Goal: Task Accomplishment & Management: Complete application form

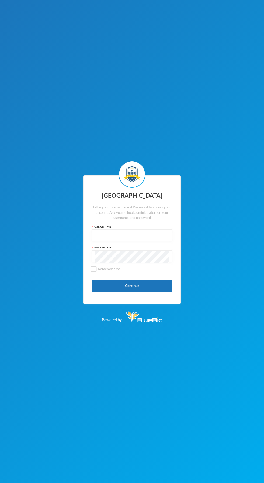
click at [148, 242] on input "text" at bounding box center [131, 236] width 75 height 12
type input "Kcsf0028"
click at [150, 292] on button "Please wait..." at bounding box center [132, 286] width 81 height 12
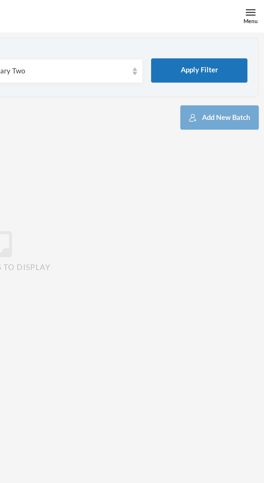
click at [252, 6] on div "Menu" at bounding box center [256, 8] width 13 height 16
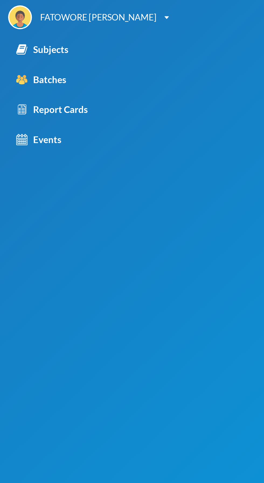
click at [29, 26] on div "Subjects" at bounding box center [21, 24] width 26 height 7
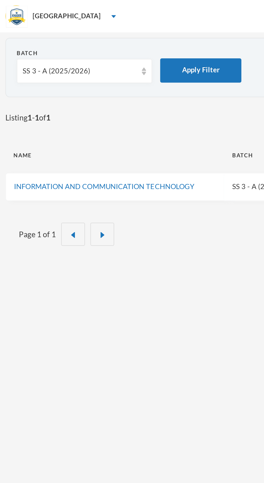
click at [51, 36] on div "SS 3 - A (2025/2026)" at bounding box center [39, 35] width 57 height 5
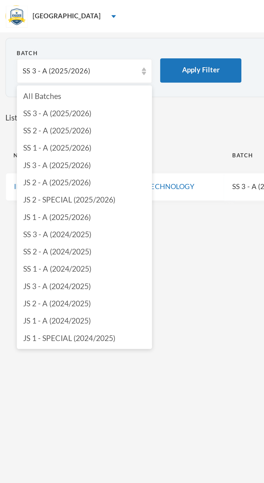
click at [41, 108] on span "JS 1 - A (2025/2026)" at bounding box center [29, 108] width 34 height 5
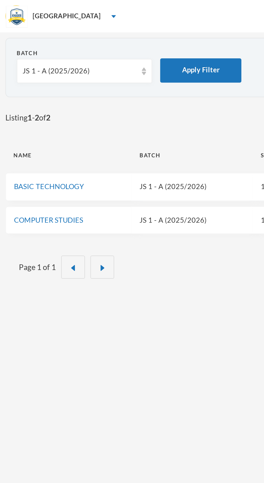
click at [32, 111] on link "COMPUTER STUDIES" at bounding box center [24, 109] width 34 height 4
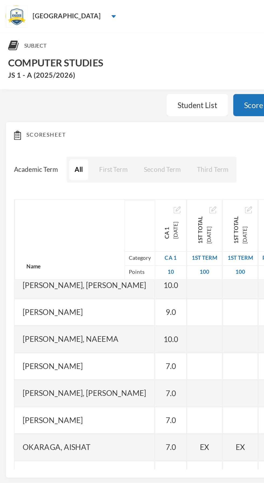
scroll to position [3, 0]
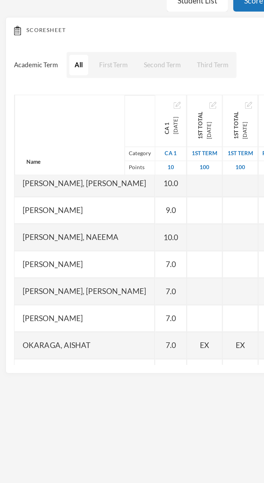
click at [89, 146] on div "10.0" at bounding box center [85, 143] width 16 height 13
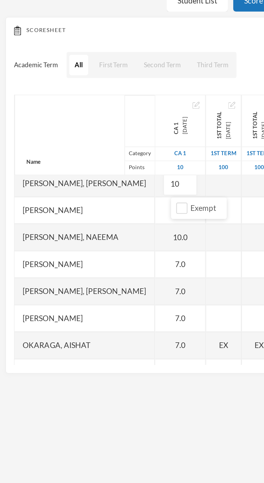
type input "1"
type input "6"
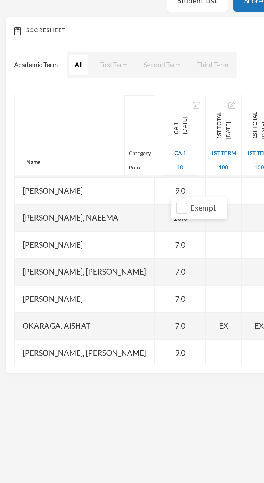
scroll to position [13, 0]
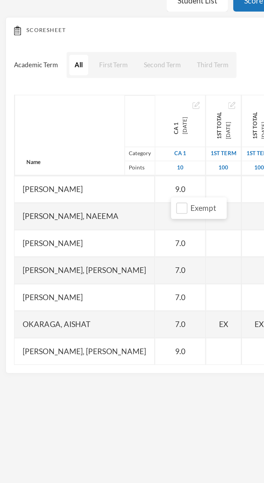
click at [94, 146] on div "9.0" at bounding box center [89, 146] width 25 height 13
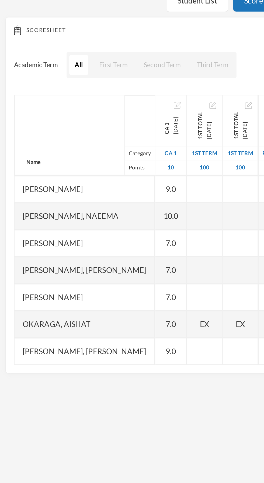
click at [90, 147] on div "9.0" at bounding box center [85, 146] width 16 height 13
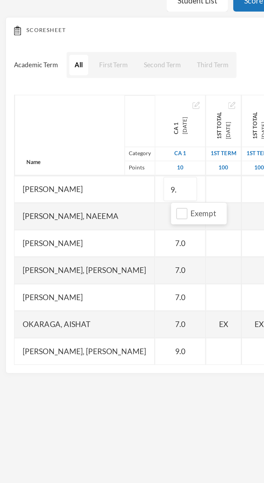
type input "9"
type input "6"
click at [95, 174] on div "7.0" at bounding box center [89, 173] width 25 height 13
click at [94, 162] on div "10.0" at bounding box center [89, 159] width 25 height 13
type input "1"
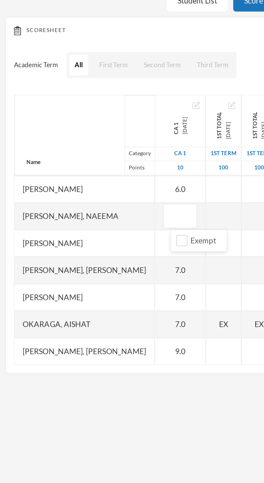
type input "6"
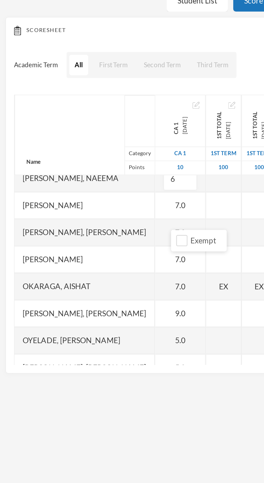
scroll to position [32, 0]
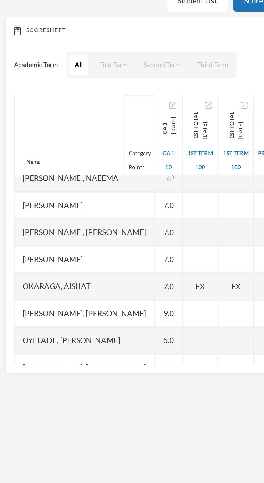
click at [88, 158] on div "7.0" at bounding box center [83, 154] width 13 height 13
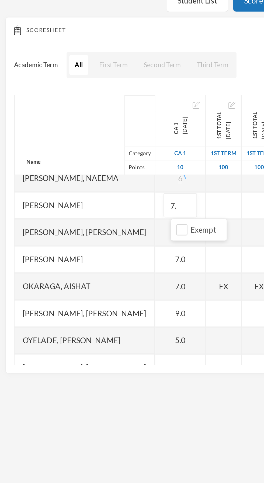
type input "7"
type input "5"
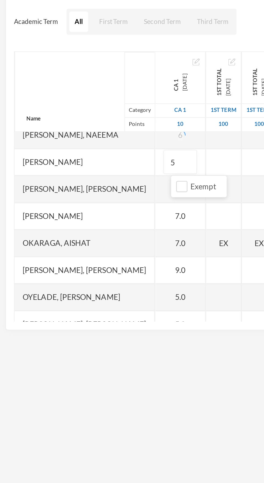
click at [64, 183] on div "[PERSON_NAME]" at bounding box center [42, 181] width 70 height 13
click at [66, 185] on div "[PERSON_NAME]" at bounding box center [42, 181] width 70 height 13
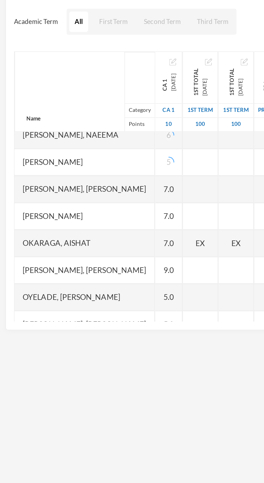
click at [91, 175] on div "7.0" at bounding box center [83, 181] width 13 height 13
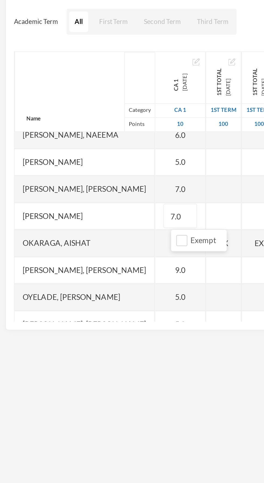
click at [94, 170] on div "7.0" at bounding box center [89, 167] width 25 height 13
type input "7"
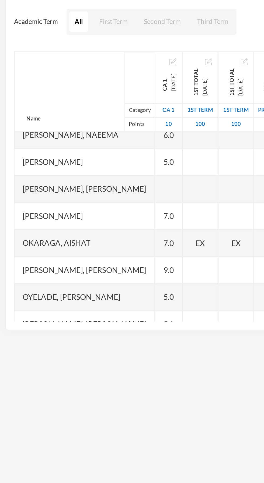
click at [91, 167] on div at bounding box center [83, 167] width 13 height 13
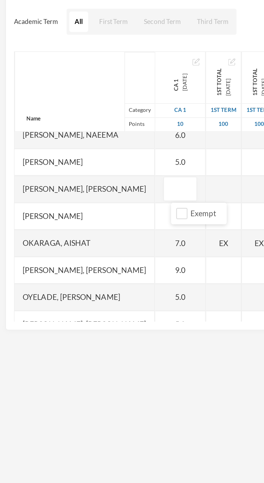
type input "4"
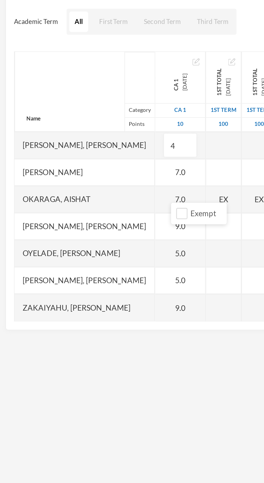
click at [96, 162] on div "7.0" at bounding box center [89, 159] width 25 height 13
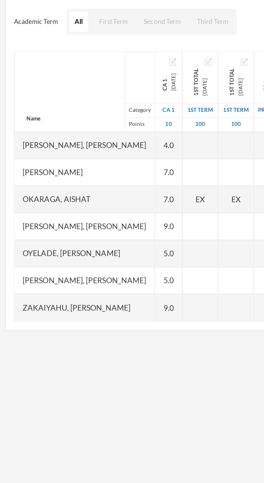
click at [91, 161] on div "7.0" at bounding box center [83, 159] width 13 height 13
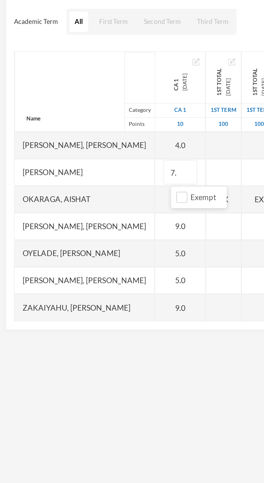
type input "7"
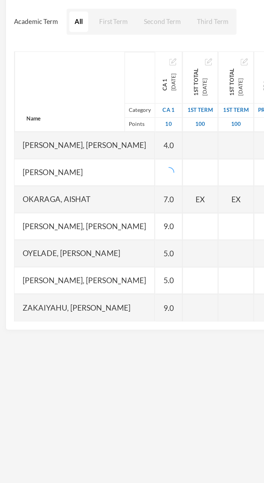
click at [91, 166] on div "7.0" at bounding box center [83, 172] width 13 height 13
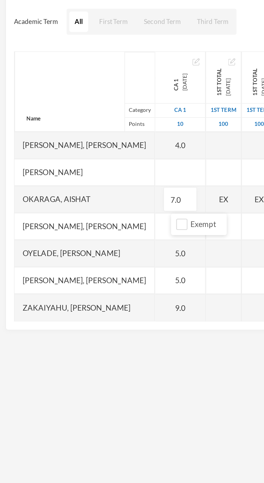
click at [96, 158] on div at bounding box center [89, 159] width 25 height 13
type input "5"
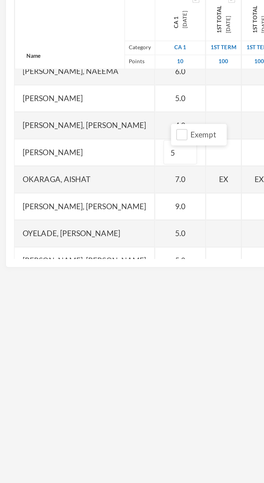
scroll to position [32, 0]
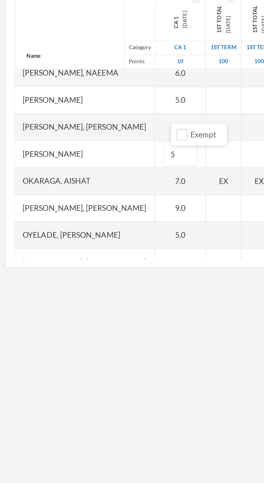
click at [98, 196] on div "7.0" at bounding box center [89, 194] width 25 height 13
type input "7"
type input "5"
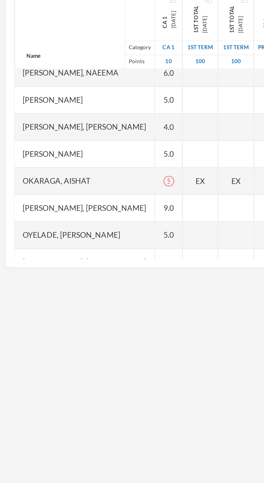
click at [87, 195] on icon "icon: exclamation-circle" at bounding box center [83, 194] width 5 height 5
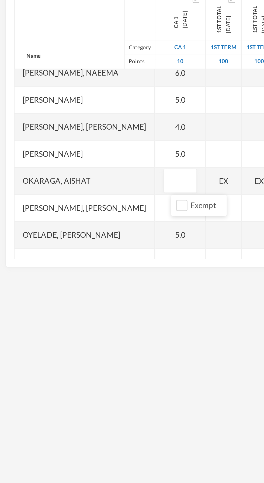
type input "5"
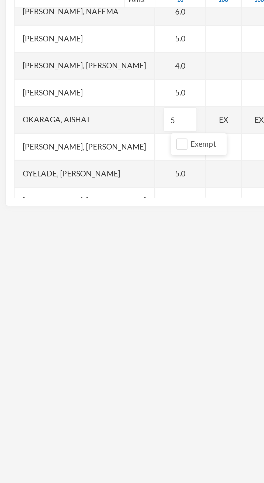
click at [66, 210] on div "[PERSON_NAME], [PERSON_NAME]" at bounding box center [42, 208] width 70 height 13
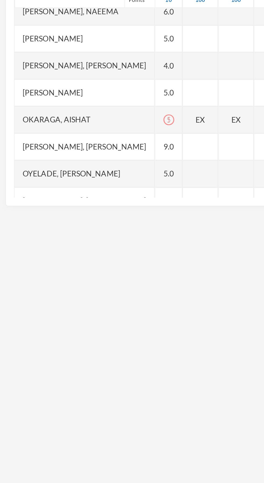
click at [91, 209] on div "9.0" at bounding box center [83, 208] width 13 height 13
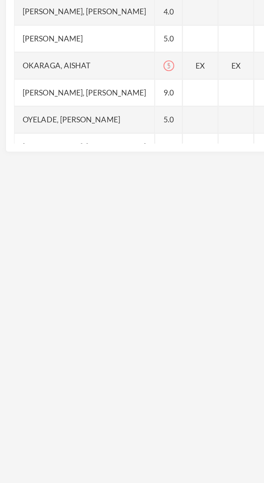
click at [91, 211] on div "9.0" at bounding box center [83, 208] width 13 height 13
type input "9"
type input "6"
click at [64, 222] on div "Oyelade, [PERSON_NAME]" at bounding box center [42, 221] width 70 height 13
click at [91, 229] on div "5.0" at bounding box center [83, 235] width 13 height 13
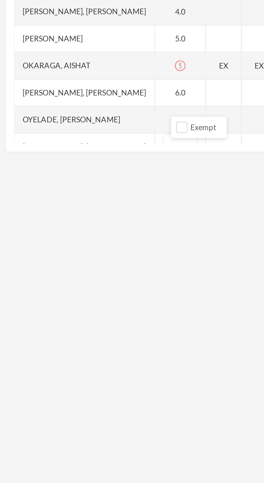
scroll to position [54, 0]
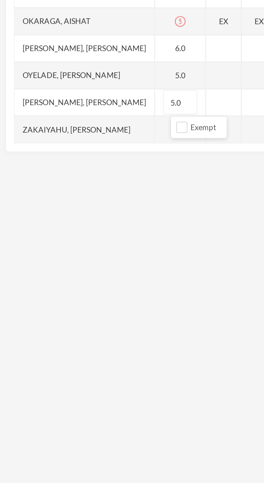
click at [97, 203] on div "5.0" at bounding box center [89, 199] width 25 height 13
type input "5"
type input "4"
click at [98, 229] on div "9.0" at bounding box center [89, 226] width 25 height 13
click at [91, 226] on div "9.0" at bounding box center [83, 226] width 13 height 13
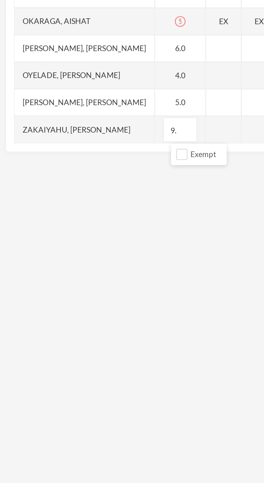
type input "9"
type input "6"
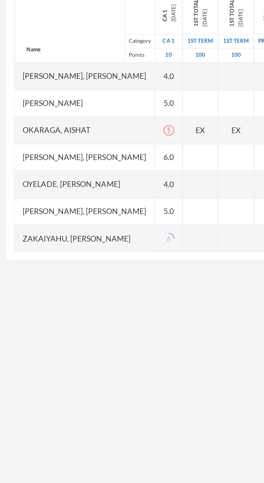
click at [91, 175] on div "5" at bounding box center [83, 172] width 13 height 13
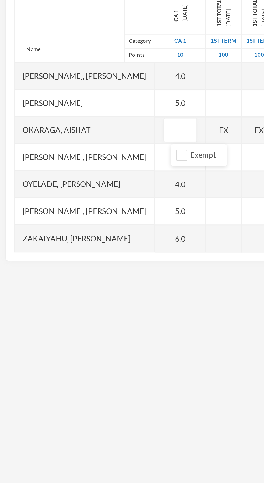
type input "5"
click at [59, 175] on div "Okaraga, Aishat" at bounding box center [42, 172] width 70 height 13
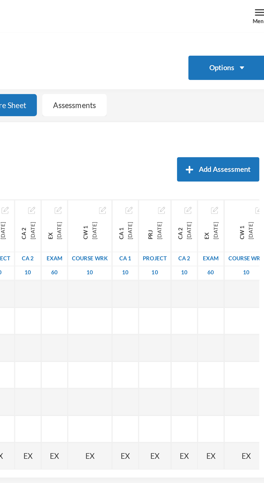
scroll to position [0, 0]
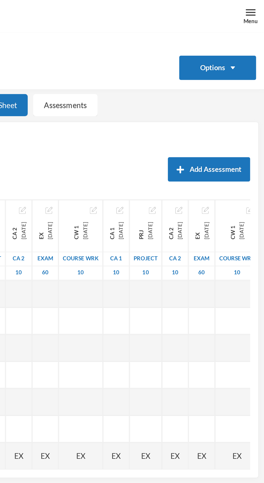
click at [254, 7] on div "Menu" at bounding box center [256, 8] width 13 height 16
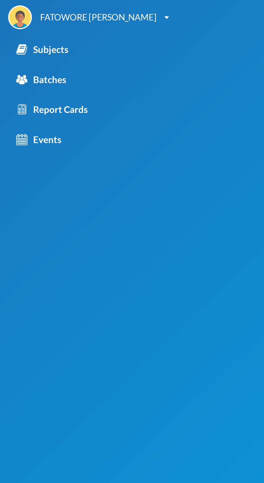
click at [30, 25] on div "Subjects" at bounding box center [21, 24] width 26 height 7
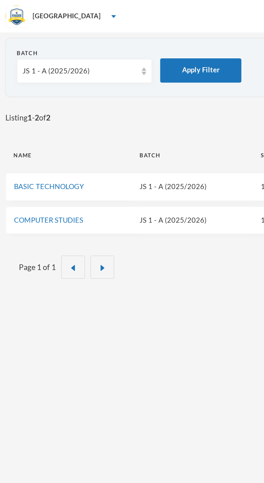
click at [65, 34] on div "JS 1 - A (2025/2026)" at bounding box center [39, 35] width 57 height 5
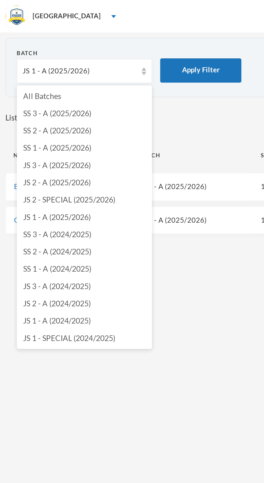
click at [42, 94] on li "JS 2 - A (2025/2026)" at bounding box center [41, 91] width 67 height 9
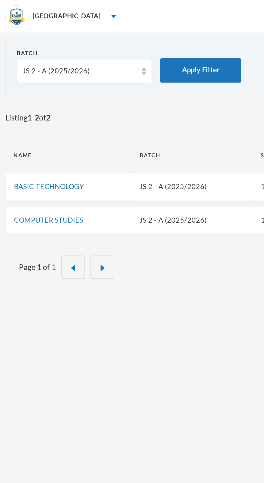
click at [36, 110] on link "COMPUTER STUDIES" at bounding box center [24, 109] width 34 height 4
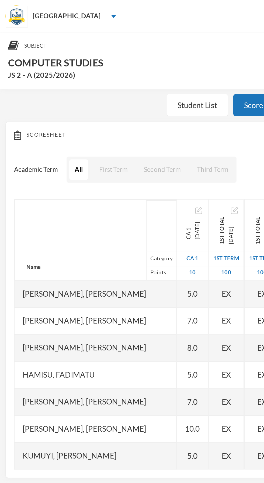
click at [88, 146] on div "5.0" at bounding box center [96, 146] width 16 height 13
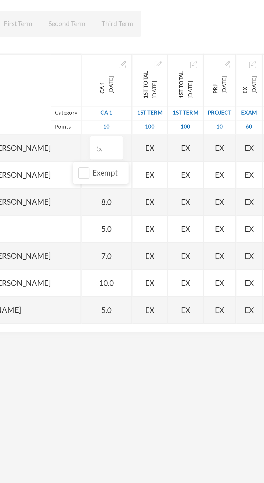
type input "5"
type input "6"
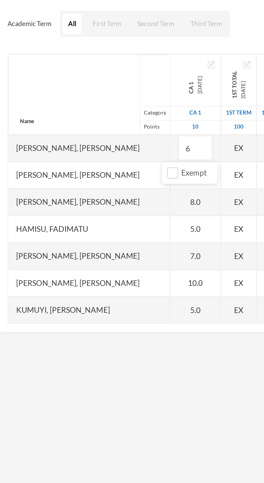
click at [96, 173] on div "8.0" at bounding box center [100, 173] width 25 height 13
click at [94, 161] on div "7.0" at bounding box center [100, 159] width 25 height 13
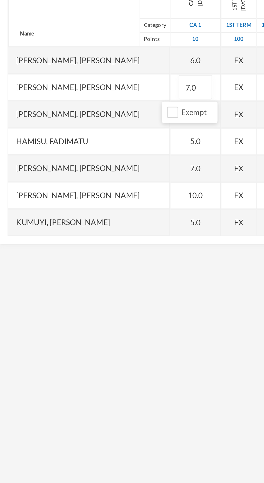
click at [59, 173] on div "[PERSON_NAME], [PERSON_NAME]" at bounding box center [47, 173] width 80 height 13
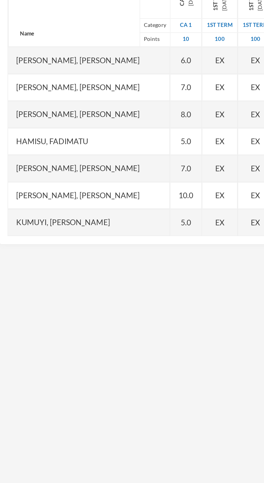
click at [91, 174] on div "8.0" at bounding box center [96, 173] width 16 height 13
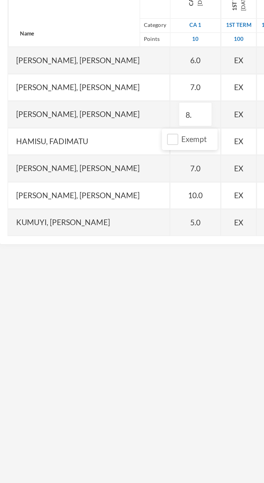
type input "8"
type input "7"
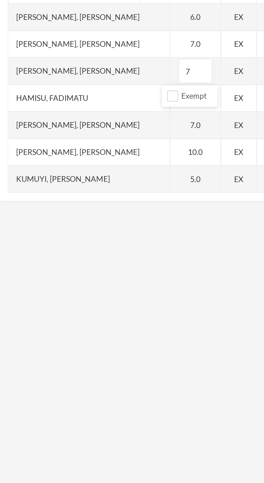
click at [55, 188] on div "Hamisu, Fadimatu" at bounding box center [47, 186] width 80 height 13
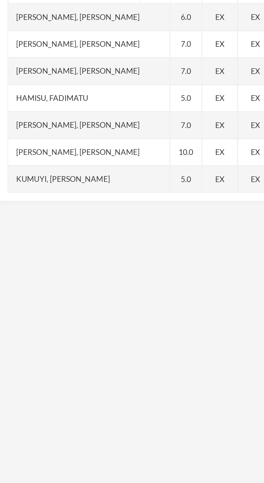
click at [90, 190] on div "5.0" at bounding box center [96, 186] width 16 height 13
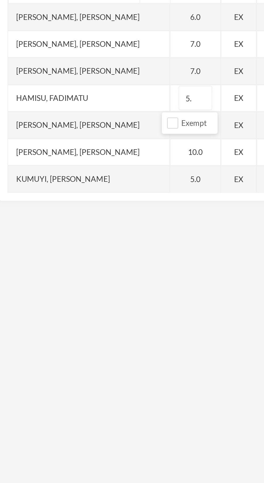
type input "5"
type input "4"
click at [61, 199] on div "[PERSON_NAME], [PERSON_NAME]" at bounding box center [47, 200] width 80 height 13
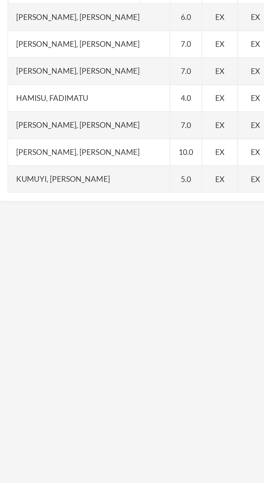
click at [94, 215] on div "10.0" at bounding box center [96, 213] width 16 height 13
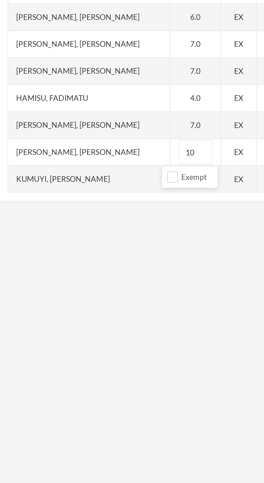
type input "1"
type input "9"
click at [65, 228] on div "Kumuyi, [PERSON_NAME]" at bounding box center [47, 226] width 80 height 13
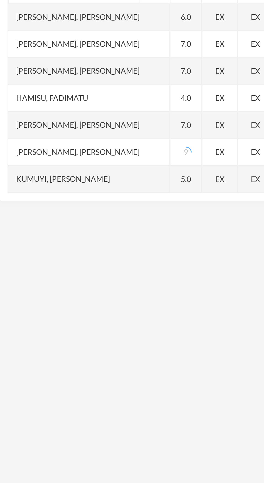
click at [96, 226] on div "5.0" at bounding box center [96, 226] width 16 height 13
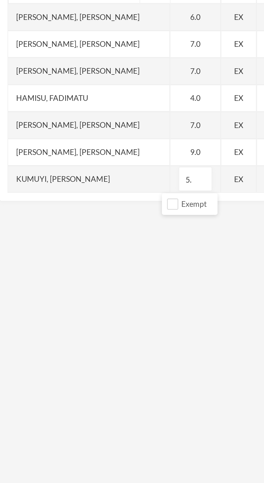
type input "5"
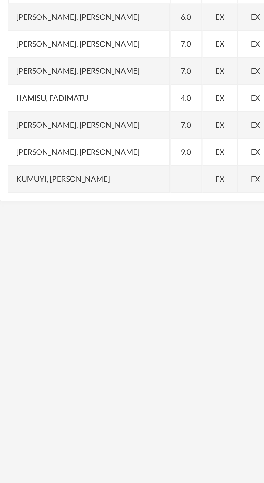
click at [92, 224] on div at bounding box center [96, 226] width 16 height 13
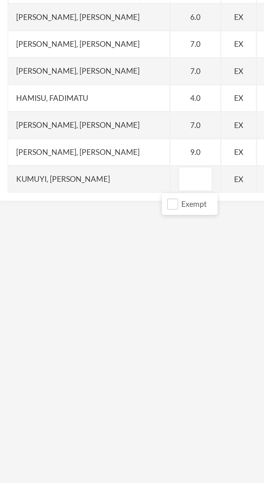
type input "5"
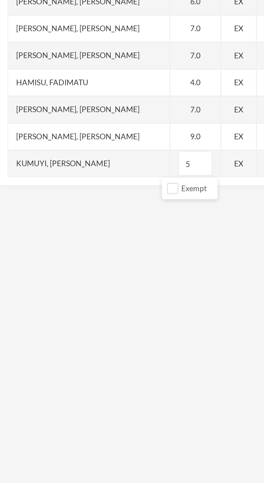
click at [71, 235] on div "Scoresheet Academic Term All First Term Second Term Third Term Add Assessment N…" at bounding box center [132, 150] width 258 height 178
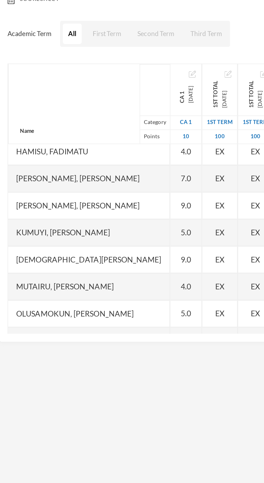
scroll to position [68, 0]
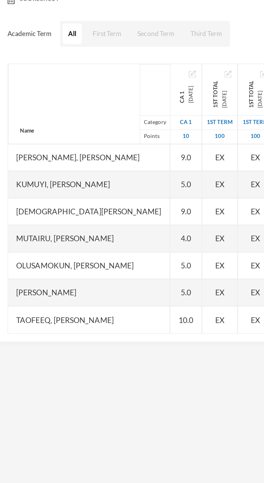
click at [89, 174] on div "9.0" at bounding box center [96, 172] width 16 height 13
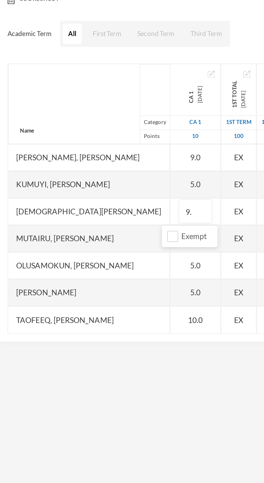
type input "9"
type input "8"
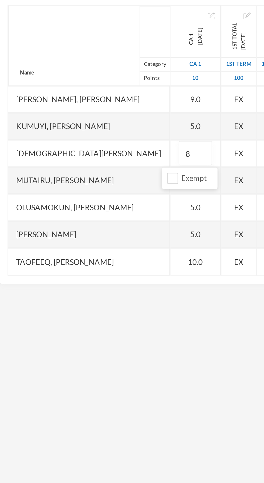
click at [67, 189] on div "Mutairu, [PERSON_NAME]" at bounding box center [47, 186] width 80 height 13
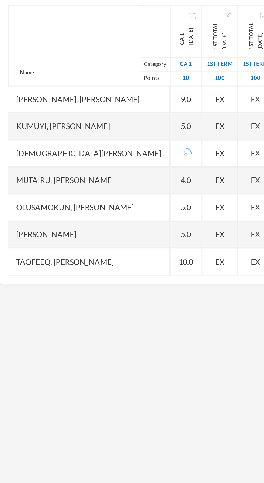
click at [95, 193] on div "5.0" at bounding box center [96, 199] width 16 height 13
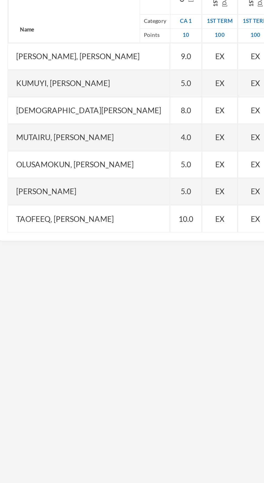
click at [91, 215] on div "5.0" at bounding box center [96, 213] width 16 height 13
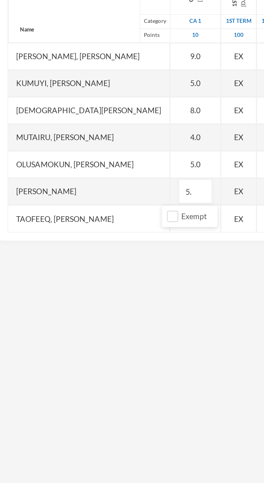
type input "5"
type input "6"
click at [54, 215] on div "[PERSON_NAME]" at bounding box center [47, 213] width 80 height 13
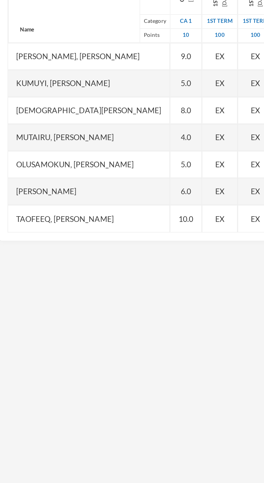
click at [91, 226] on div "10.0" at bounding box center [96, 226] width 16 height 13
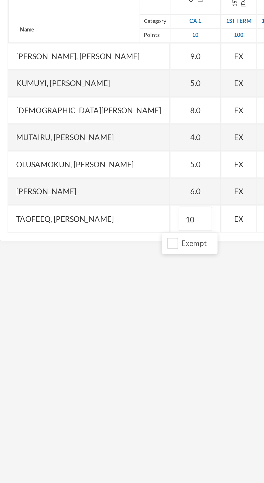
type input "1"
type input "9"
click at [57, 223] on div "Taofeeq, [PERSON_NAME]" at bounding box center [47, 226] width 80 height 13
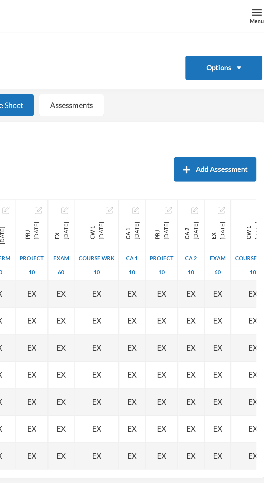
scroll to position [0, 0]
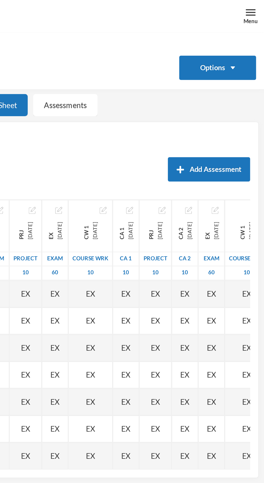
click at [254, 6] on div "Menu" at bounding box center [256, 8] width 13 height 16
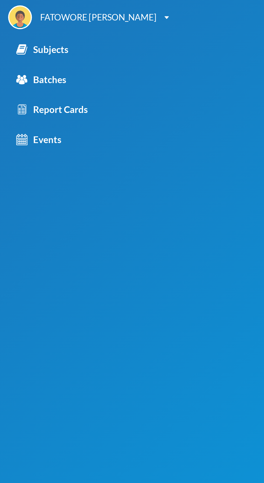
click at [24, 29] on link "Subjects" at bounding box center [46, 24] width 92 height 15
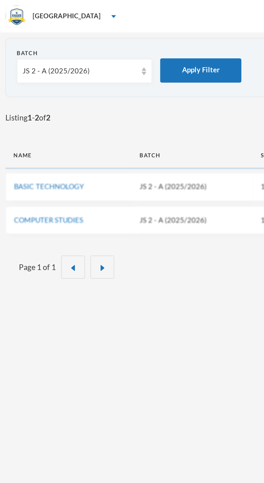
click at [28, 24] on section "Batch JS 2 - A (2025/2026) Apply Filter" at bounding box center [132, 34] width 258 height 30
click at [47, 37] on div "JS 2 - A (2025/2026)" at bounding box center [39, 35] width 57 height 5
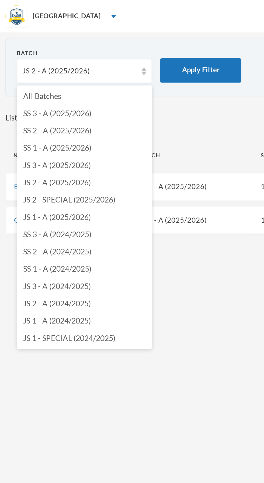
click at [40, 82] on span "JS 3 - A (2025/2026)" at bounding box center [29, 82] width 34 height 5
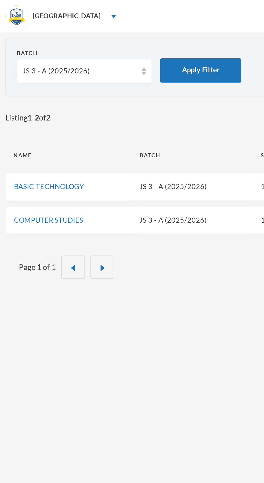
click at [29, 108] on link "COMPUTER STUDIES" at bounding box center [24, 109] width 34 height 4
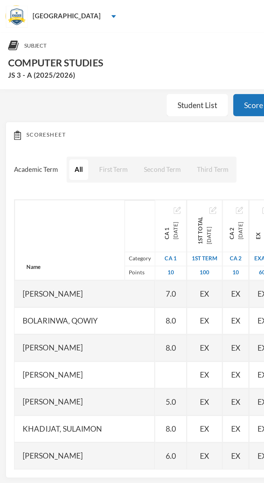
click at [82, 149] on div "7.0" at bounding box center [85, 146] width 16 height 13
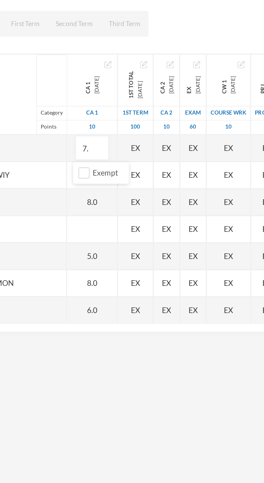
type input "7"
type input "6"
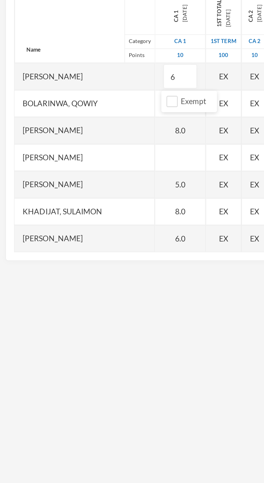
click at [51, 180] on div "[PERSON_NAME]" at bounding box center [42, 173] width 70 height 13
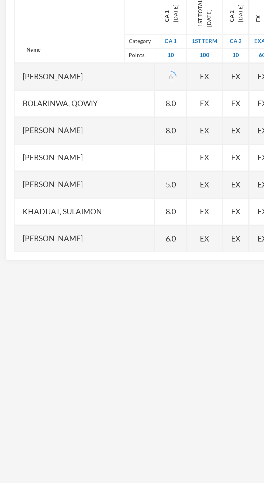
click at [90, 159] on div "8.0" at bounding box center [85, 159] width 16 height 13
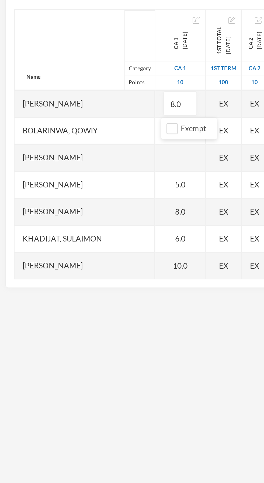
scroll to position [13, 0]
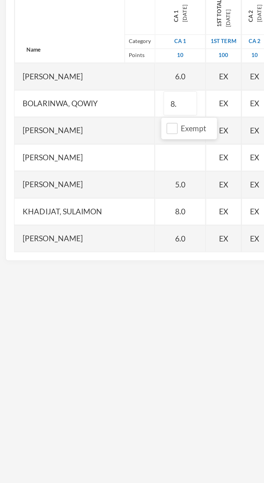
type input "8"
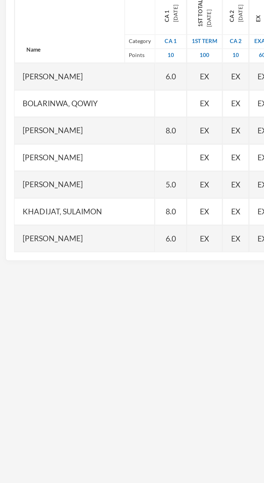
click at [86, 147] on div at bounding box center [85, 146] width 16 height 13
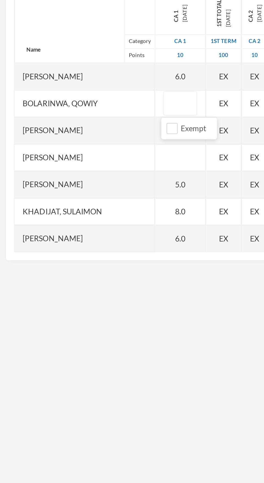
type input "7"
click at [52, 161] on div "[PERSON_NAME]" at bounding box center [42, 159] width 70 height 13
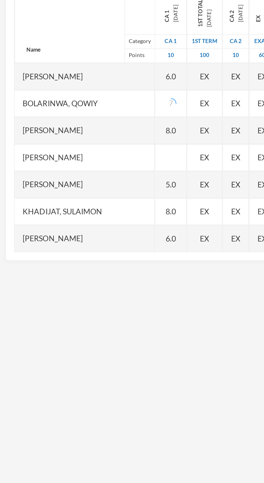
click at [88, 164] on div "8.0" at bounding box center [85, 159] width 16 height 13
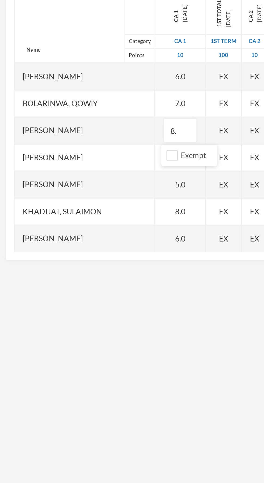
type input "8"
type input "7"
click at [53, 169] on div "[PERSON_NAME]" at bounding box center [42, 173] width 70 height 13
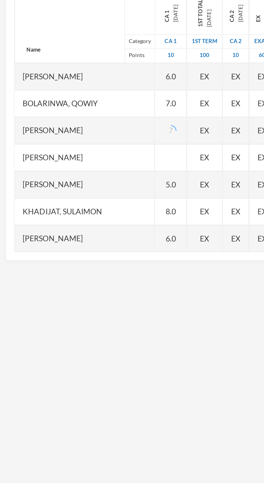
click at [59, 174] on div "[PERSON_NAME]" at bounding box center [42, 173] width 70 height 13
click at [87, 174] on div "5.0" at bounding box center [85, 173] width 16 height 13
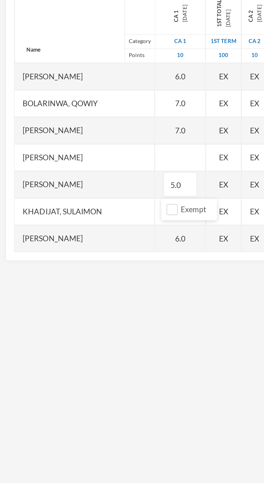
click at [92, 168] on div at bounding box center [89, 173] width 25 height 13
type input "5"
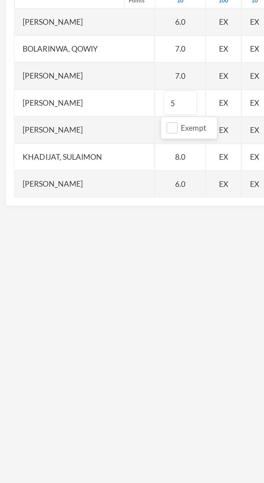
click at [54, 188] on div "[PERSON_NAME]" at bounding box center [42, 186] width 70 height 13
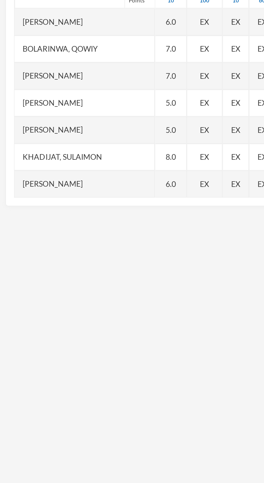
click at [91, 174] on div "5.0" at bounding box center [85, 173] width 16 height 13
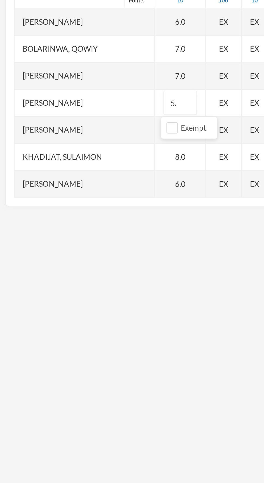
type input "5"
click at [58, 188] on div "[PERSON_NAME]" at bounding box center [42, 186] width 70 height 13
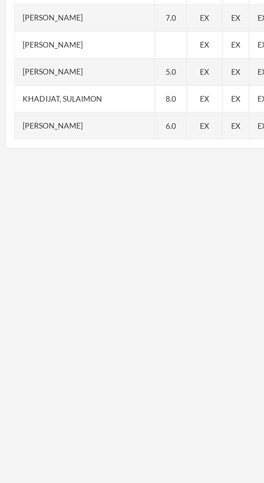
click at [88, 201] on div "8.0" at bounding box center [85, 200] width 16 height 13
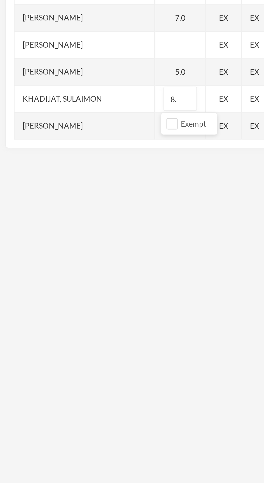
type input "8"
type input "7"
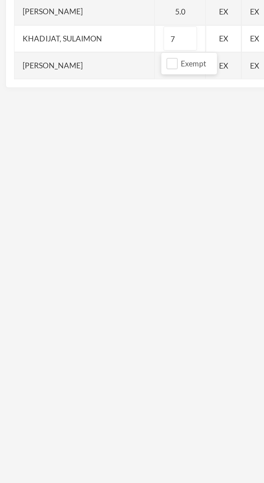
click at [63, 213] on div "[PERSON_NAME]" at bounding box center [42, 213] width 70 height 13
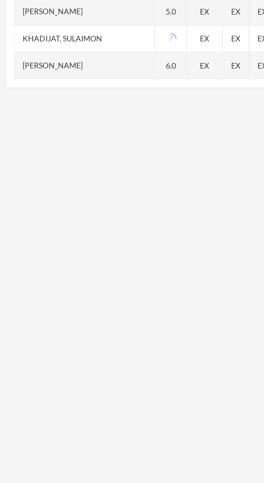
click at [91, 213] on div "6.0" at bounding box center [85, 213] width 16 height 13
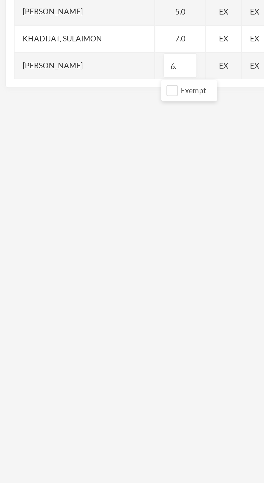
type input "6"
type input "5"
click at [63, 258] on div "Subject Options COMPUTER STUDIES JS 3 - A (2025/2026) Student List Score Sheet …" at bounding box center [132, 244] width 264 height 483
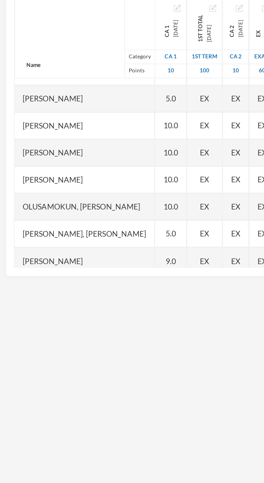
scroll to position [81, 0]
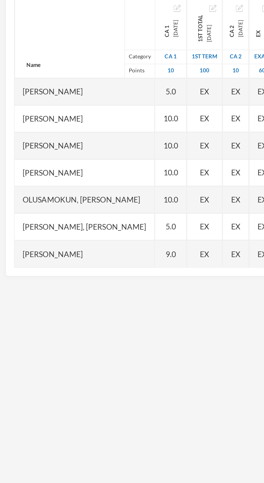
click at [91, 149] on div "10.0" at bounding box center [85, 145] width 16 height 13
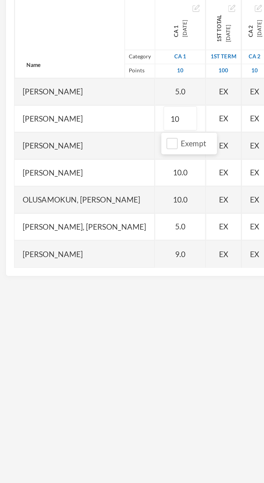
type input "1"
type input "7"
click at [54, 162] on div "[PERSON_NAME]" at bounding box center [42, 159] width 70 height 13
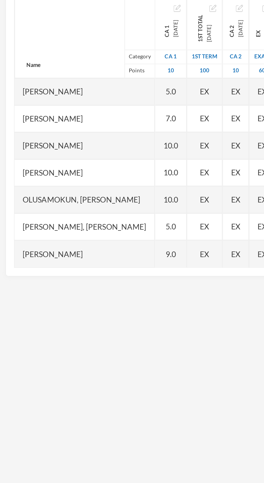
click at [90, 161] on div "10.0" at bounding box center [85, 159] width 16 height 13
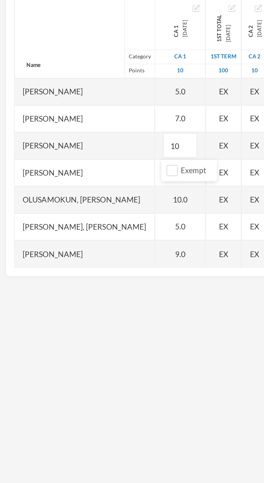
type input "1"
type input "7"
click at [43, 174] on div "[PERSON_NAME]" at bounding box center [42, 172] width 70 height 13
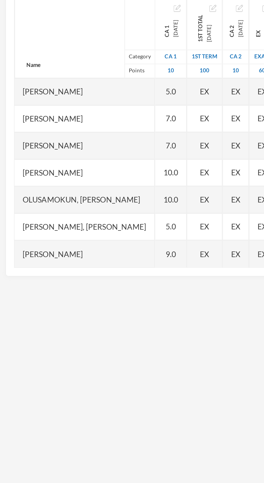
click at [88, 175] on div "10.0" at bounding box center [85, 172] width 16 height 13
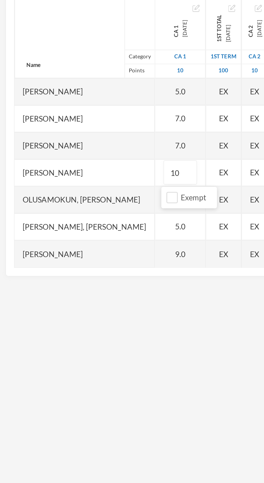
type input "1"
type input "7"
click at [43, 187] on div "Olusamokun, [PERSON_NAME]" at bounding box center [42, 186] width 70 height 13
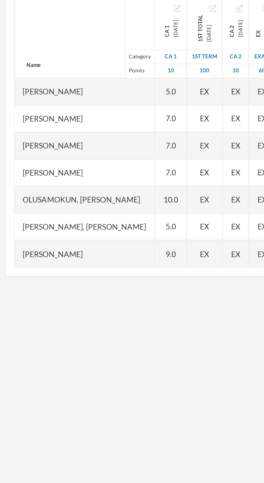
click at [88, 184] on div "10.0" at bounding box center [85, 186] width 16 height 13
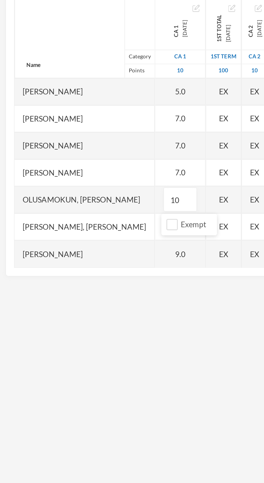
type input "1"
type input "7"
click at [63, 190] on div "Olusamokun, [PERSON_NAME]" at bounding box center [42, 186] width 70 height 13
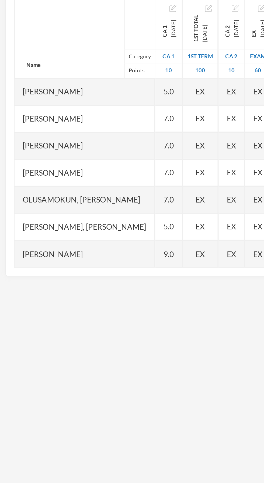
click at [89, 213] on div "9.0" at bounding box center [83, 213] width 13 height 13
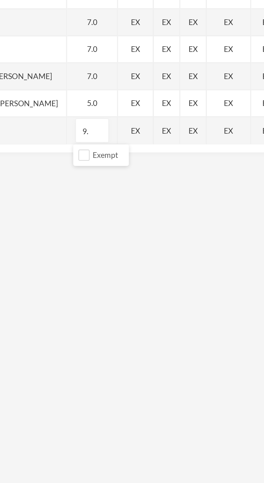
type input "9"
type input "7"
click at [60, 211] on div "[PERSON_NAME]" at bounding box center [42, 213] width 70 height 13
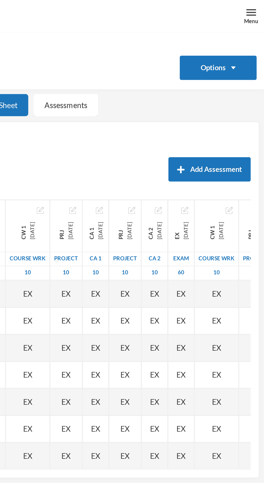
scroll to position [0, 0]
click at [254, 7] on div "Menu" at bounding box center [256, 8] width 13 height 16
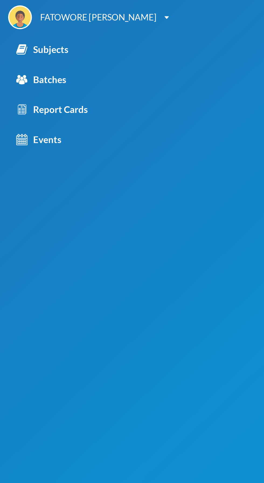
click at [22, 25] on div "Subjects" at bounding box center [21, 24] width 26 height 7
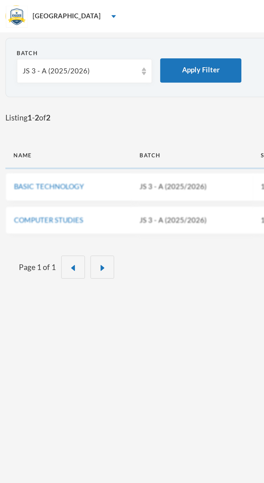
click at [48, 34] on div "JS 3 - A (2025/2026)" at bounding box center [39, 35] width 57 height 5
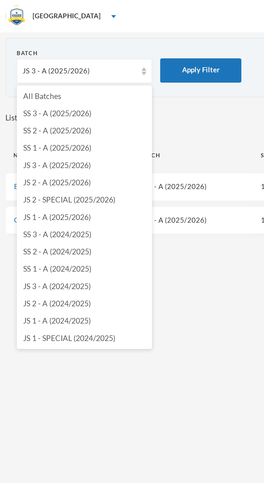
click at [39, 74] on span "SS 1 - A (2025/2026)" at bounding box center [29, 73] width 34 height 5
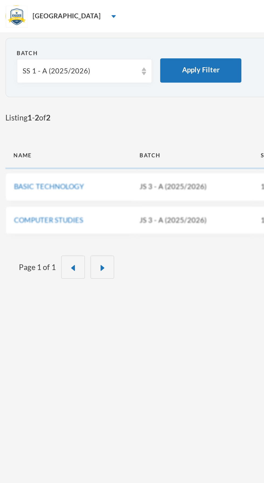
click at [33, 111] on link "COMPUTER STUDIES" at bounding box center [24, 109] width 34 height 4
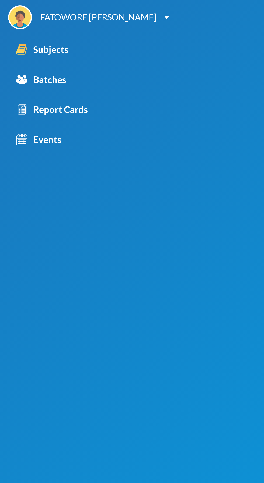
click at [52, 26] on link "Subjects" at bounding box center [46, 24] width 92 height 15
click at [29, 25] on div "Subjects" at bounding box center [21, 24] width 26 height 7
click at [29, 26] on div "Subjects" at bounding box center [21, 24] width 26 height 7
click at [28, 30] on link "Subjects" at bounding box center [46, 24] width 92 height 15
click at [69, 27] on link "Subjects" at bounding box center [46, 24] width 92 height 15
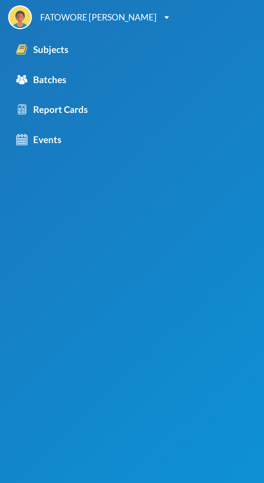
click at [72, 25] on link "Subjects" at bounding box center [46, 24] width 92 height 15
click at [68, 29] on link "Subjects" at bounding box center [46, 24] width 92 height 15
click at [71, 20] on link "Subjects" at bounding box center [46, 24] width 92 height 15
click at [69, 25] on link "Subjects" at bounding box center [46, 24] width 92 height 15
click at [58, 25] on link "Subjects" at bounding box center [46, 24] width 92 height 15
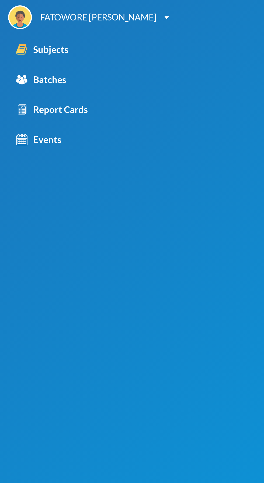
click at [60, 29] on link "Subjects" at bounding box center [46, 24] width 92 height 15
click at [64, 21] on link "Subjects" at bounding box center [46, 24] width 92 height 15
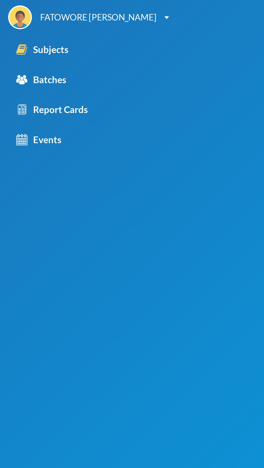
click at [39, 24] on link "Subjects" at bounding box center [46, 24] width 92 height 15
click at [65, 20] on link "Subjects" at bounding box center [46, 24] width 92 height 15
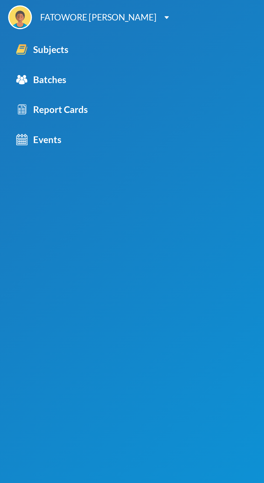
click at [78, 20] on link "Subjects" at bounding box center [46, 24] width 92 height 15
click at [75, 25] on link "Subjects" at bounding box center [46, 24] width 92 height 15
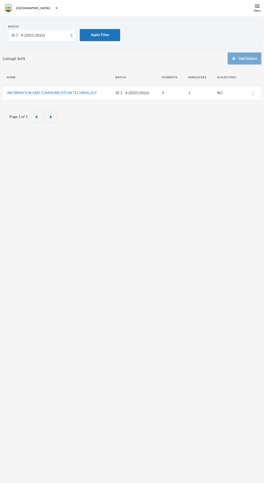
click at [257, 10] on div "Menu" at bounding box center [257, 11] width 7 height 4
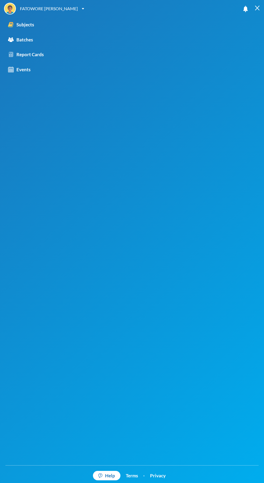
click at [19, 25] on div "Subjects" at bounding box center [21, 24] width 26 height 7
click at [42, 28] on link "Subjects" at bounding box center [46, 24] width 92 height 15
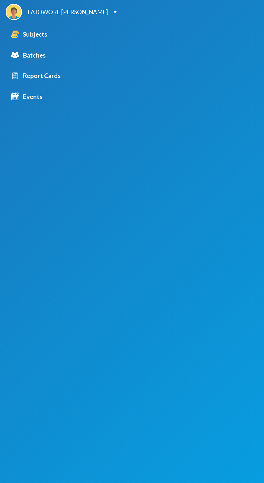
click at [37, 25] on link "Subjects" at bounding box center [46, 24] width 92 height 15
click at [65, 26] on link "Subjects" at bounding box center [46, 24] width 92 height 15
click at [53, 27] on link "Subjects" at bounding box center [46, 24] width 92 height 15
click at [71, 25] on link "Subjects" at bounding box center [46, 24] width 92 height 15
click at [46, 43] on link "Batches" at bounding box center [46, 39] width 92 height 15
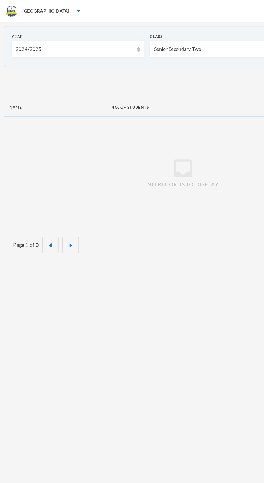
click at [54, 39] on div "2024/2025" at bounding box center [56, 35] width 96 height 12
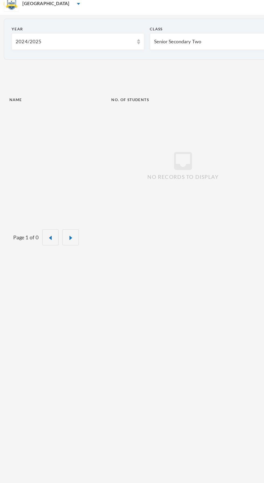
click at [69, 36] on div "2024/2025" at bounding box center [53, 35] width 85 height 5
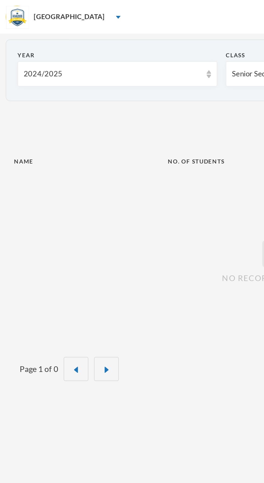
click at [61, 33] on div "2024/2025" at bounding box center [53, 35] width 85 height 5
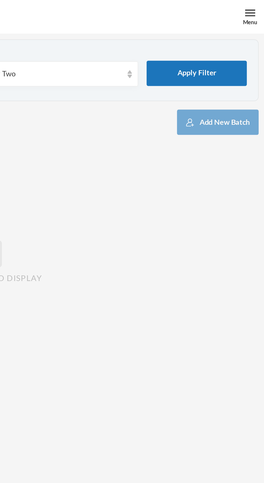
click at [253, 8] on div "Menu" at bounding box center [256, 8] width 13 height 16
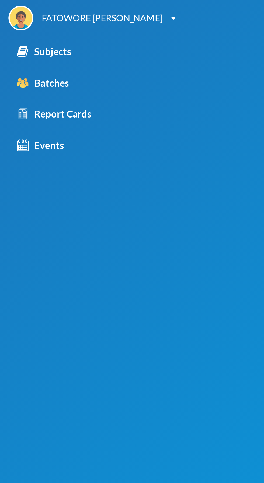
click at [30, 24] on div "Subjects" at bounding box center [21, 24] width 26 height 7
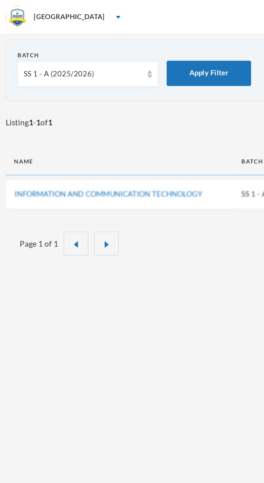
click at [48, 34] on div "SS 1 - A (2025/2026)" at bounding box center [39, 35] width 57 height 5
click at [89, 62] on div "Listing 1 - 1 of 1 Add Subject" at bounding box center [132, 58] width 258 height 12
click at [71, 93] on link "INFORMATION AND COMMUNICATION TECHNOLOGY" at bounding box center [52, 93] width 90 height 4
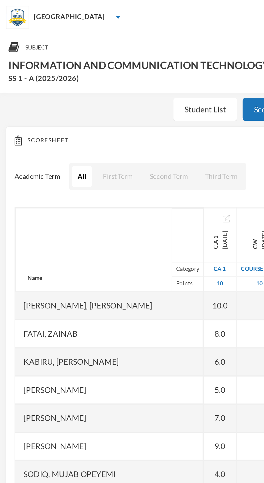
click at [97, 146] on div "10.0" at bounding box center [105, 146] width 16 height 13
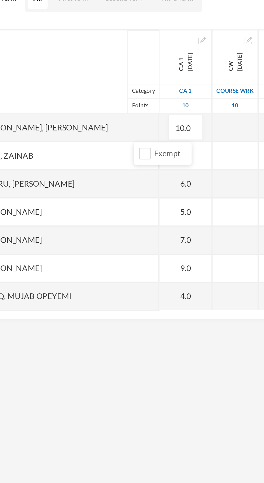
click at [67, 161] on div "Fatai, Zainab" at bounding box center [52, 159] width 90 height 13
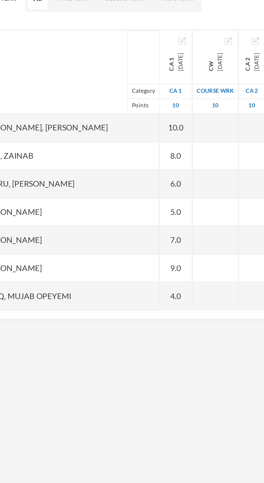
click at [97, 160] on div "8.0" at bounding box center [105, 159] width 16 height 13
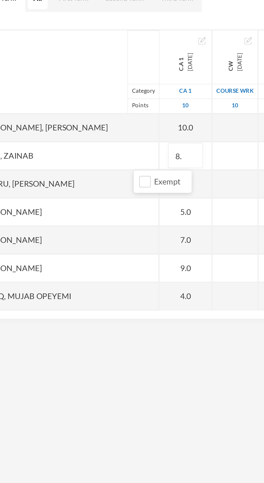
type input "8"
type input "9"
click at [60, 163] on div "Fatai, Zainab" at bounding box center [52, 159] width 90 height 13
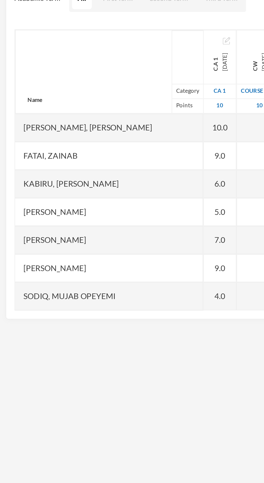
click at [97, 146] on div "10.0" at bounding box center [105, 146] width 16 height 13
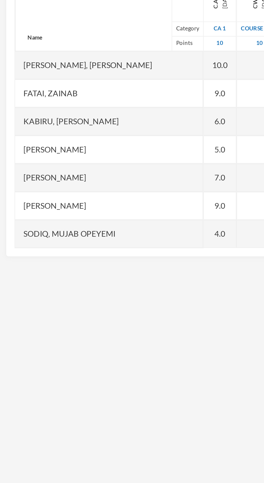
click at [97, 185] on div "5.0" at bounding box center [105, 186] width 16 height 13
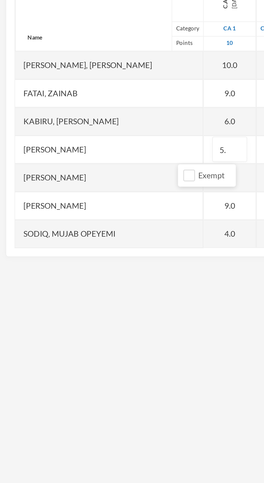
type input "5"
type input "6"
click at [57, 190] on div "Okaraga, Abdulwahab" at bounding box center [52, 186] width 90 height 13
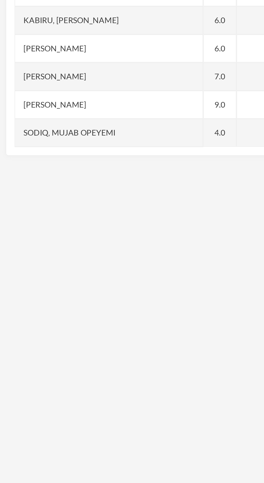
click at [97, 225] on div "4.0" at bounding box center [105, 226] width 16 height 13
type input "4"
type input "5"
click at [67, 227] on div "Sodiq, Mujab Opeyemi" at bounding box center [52, 226] width 90 height 13
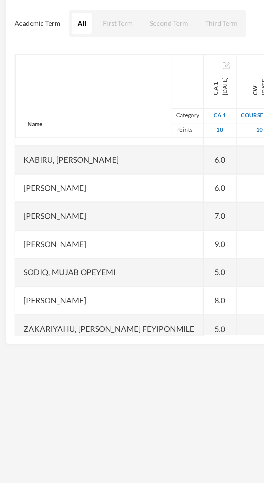
scroll to position [27, 0]
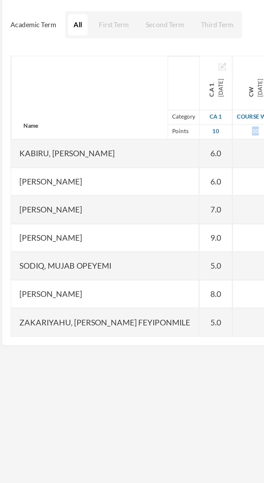
click at [55, 116] on div "Name Category Points" at bounding box center [52, 119] width 90 height 40
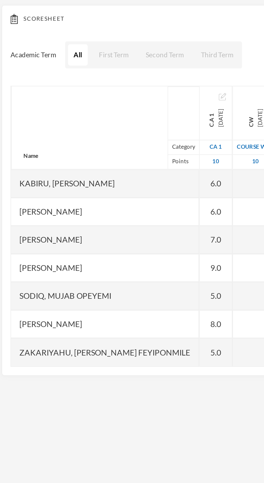
click at [97, 211] on div "8.0" at bounding box center [105, 213] width 16 height 13
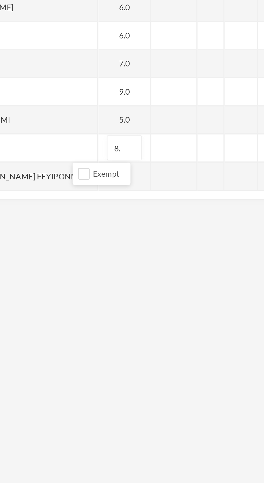
type input "8"
type input "9"
click at [75, 210] on div "Suleiman, Habeeb" at bounding box center [52, 213] width 90 height 13
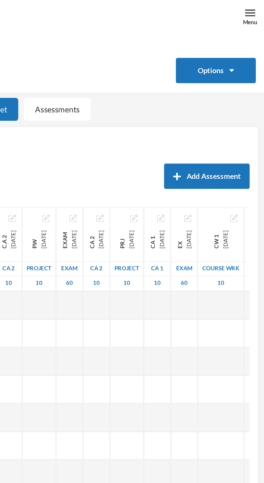
click at [252, 8] on div "Menu" at bounding box center [256, 8] width 13 height 16
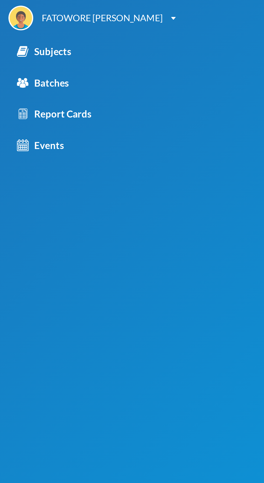
click at [30, 23] on div "Subjects" at bounding box center [21, 24] width 26 height 7
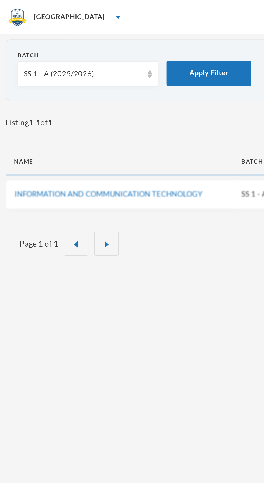
click at [46, 37] on div "SS 1 - A (2025/2026)" at bounding box center [39, 35] width 57 height 5
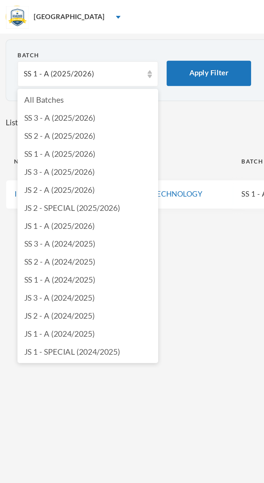
click at [38, 65] on span "SS 2 - A (2025/2026)" at bounding box center [29, 65] width 34 height 5
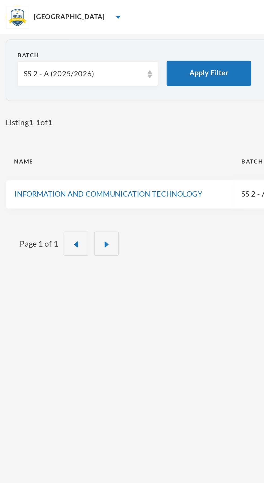
click at [76, 91] on link "INFORMATION AND COMMUNICATION TECHNOLOGY" at bounding box center [52, 93] width 90 height 4
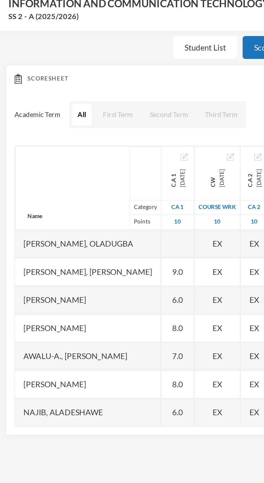
click at [93, 157] on div "9.0" at bounding box center [85, 159] width 16 height 13
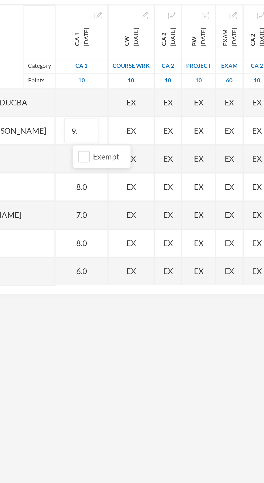
type input "9"
type input "7"
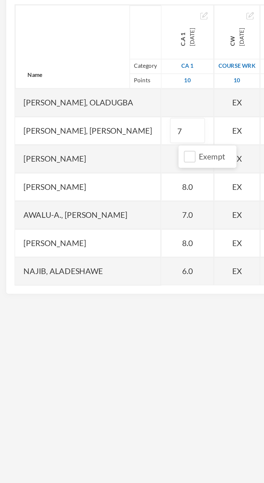
click at [55, 175] on div "Adebayo, Abdulkareem" at bounding box center [42, 173] width 70 height 13
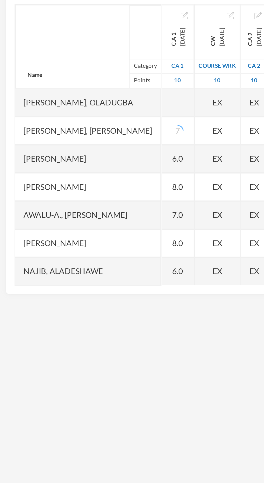
click at [90, 174] on div "6.0" at bounding box center [85, 173] width 16 height 13
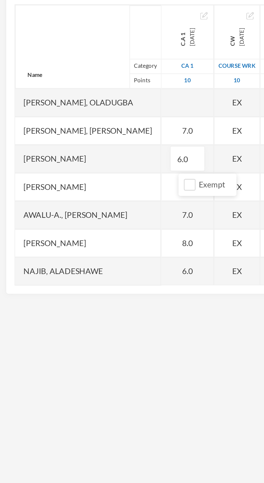
click at [95, 173] on input "6.0" at bounding box center [89, 173] width 11 height 12
type input "6"
type input "5"
click at [49, 175] on div "Adebayo, Abdulkareem" at bounding box center [42, 173] width 70 height 13
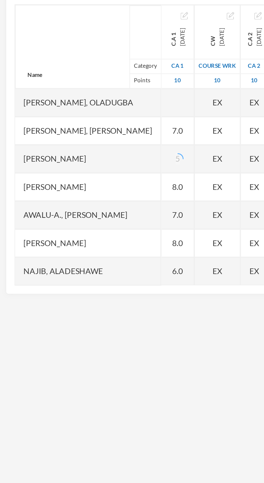
click at [53, 190] on div "Audu, Mukhtar" at bounding box center [42, 186] width 70 height 13
click at [93, 187] on div "8.0" at bounding box center [85, 186] width 16 height 13
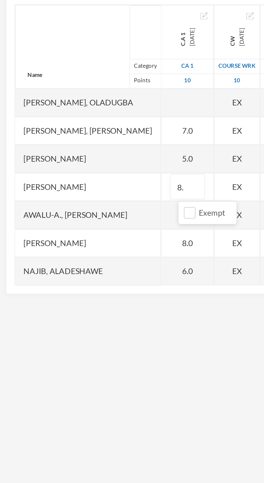
type input "8"
type input "6"
click at [54, 202] on div "Awalu-a., Akinola" at bounding box center [42, 200] width 70 height 13
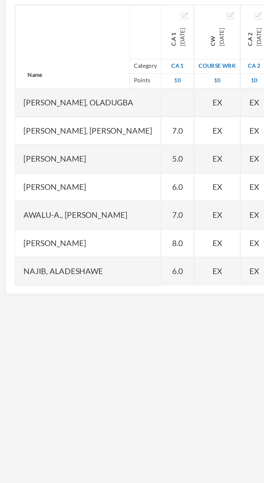
click at [93, 200] on div "7.0" at bounding box center [85, 200] width 16 height 13
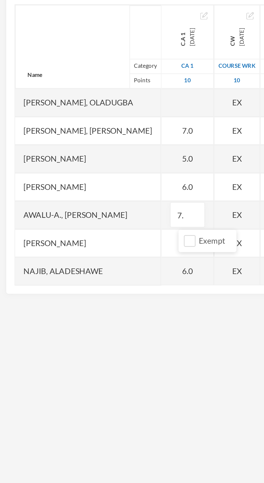
type input "7"
type input "6"
click at [40, 202] on div "Awalu-a., Akinola" at bounding box center [42, 200] width 70 height 13
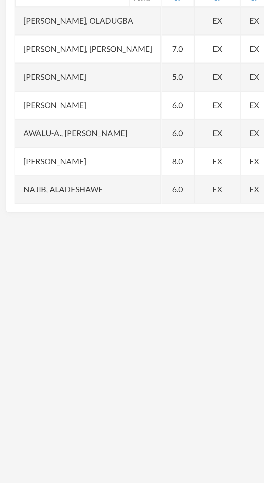
click at [91, 213] on div "8.0" at bounding box center [85, 213] width 16 height 13
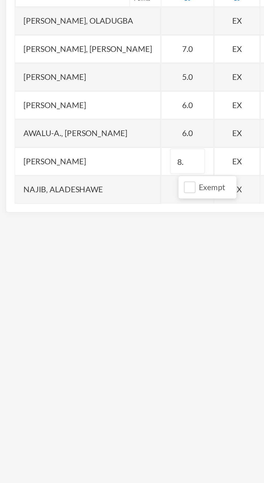
type input "8"
type input "6"
click at [49, 213] on div "Mukhtar, Rokeebat Oyindamola" at bounding box center [42, 213] width 70 height 13
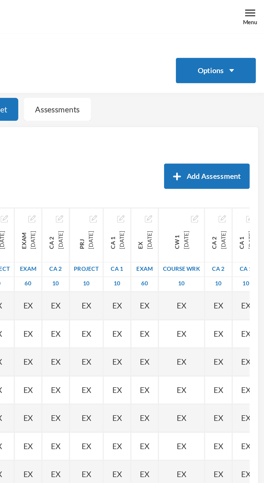
click at [254, 8] on div "Menu" at bounding box center [256, 8] width 13 height 16
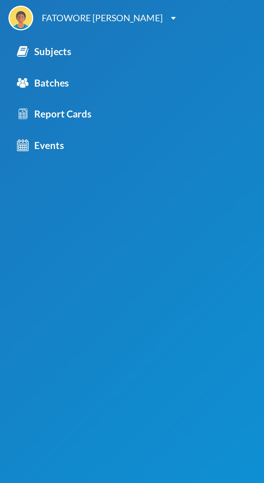
click at [29, 24] on div "Subjects" at bounding box center [21, 24] width 26 height 7
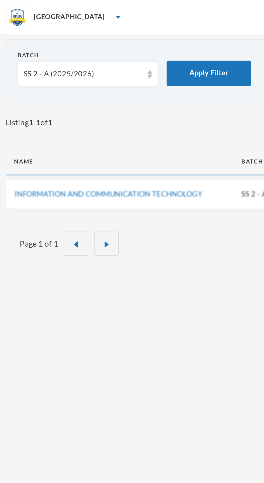
click at [48, 38] on div "SS 2 - A (2025/2026)" at bounding box center [41, 35] width 67 height 12
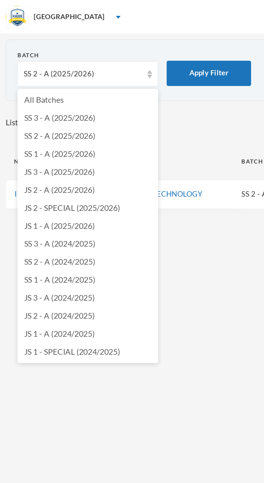
click at [44, 54] on li "SS 3 - A (2025/2026)" at bounding box center [41, 56] width 67 height 9
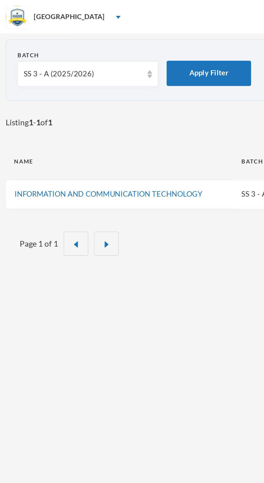
click at [70, 93] on link "INFORMATION AND COMMUNICATION TECHNOLOGY" at bounding box center [52, 93] width 90 height 4
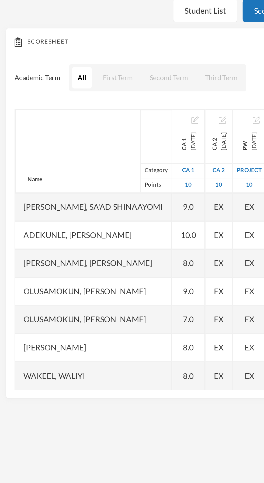
click at [96, 174] on div "8.0" at bounding box center [90, 173] width 16 height 13
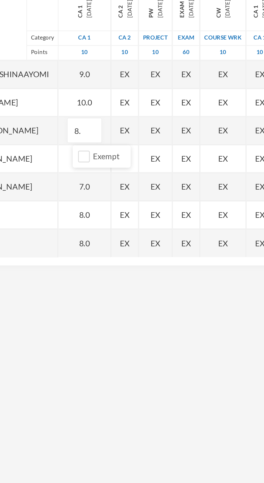
type input "8"
type input "9"
click at [69, 178] on div "Faruq, Alimi" at bounding box center [44, 173] width 75 height 13
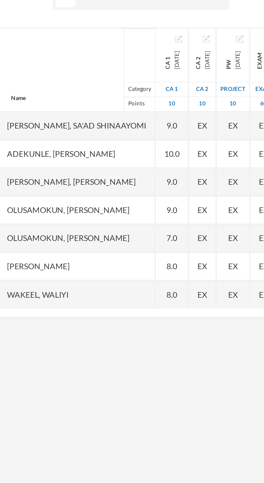
scroll to position [0, 0]
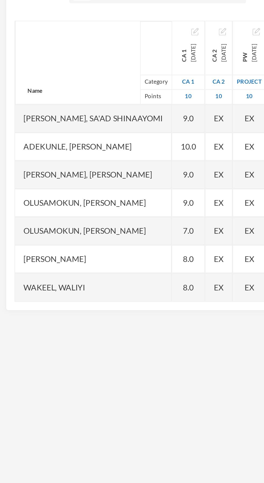
click at [93, 199] on div "7.0" at bounding box center [90, 199] width 16 height 13
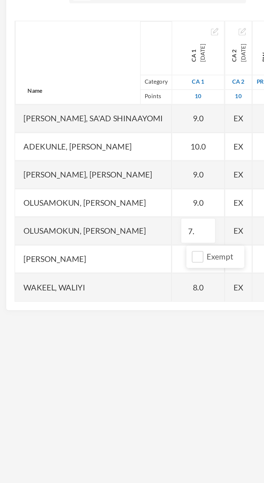
type input "7"
type input "8"
click at [59, 202] on div "Olusamokun, Abdulqudus" at bounding box center [44, 199] width 75 height 13
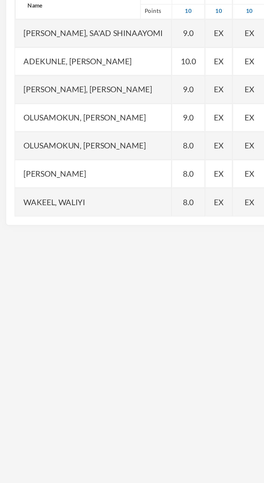
click at [93, 215] on div "8.0" at bounding box center [90, 213] width 16 height 13
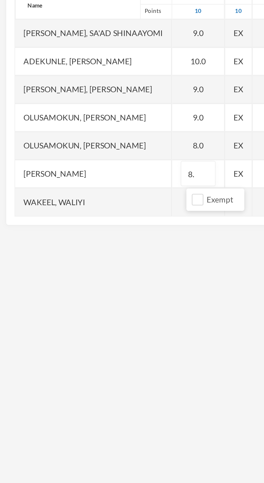
type input "8"
type input "9"
click at [39, 213] on div "Oyewumi, Aliyah Ayomide" at bounding box center [44, 213] width 75 height 13
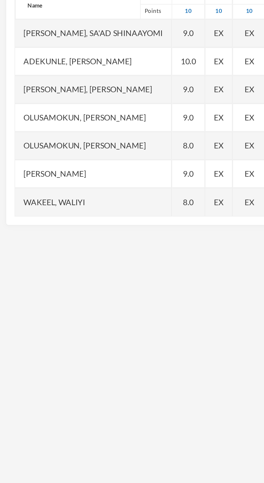
click at [94, 227] on div "8.0" at bounding box center [90, 226] width 16 height 13
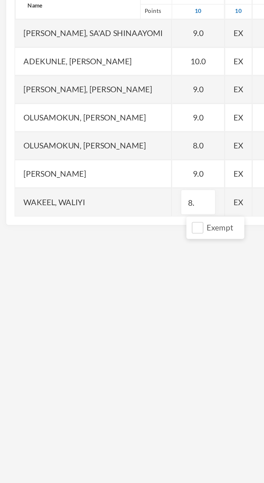
type input "8"
type input "9"
click at [61, 232] on div "Wakeel, Waliyi" at bounding box center [44, 226] width 75 height 13
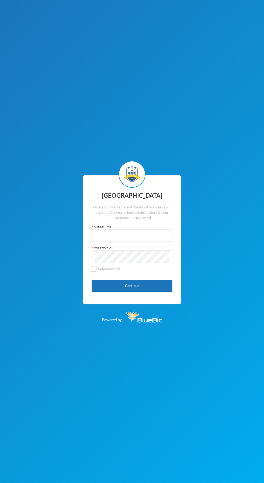
click at [143, 242] on input "text" at bounding box center [131, 236] width 75 height 12
type input "Kcsf0028"
click at [156, 292] on button "Please wait..." at bounding box center [132, 286] width 81 height 12
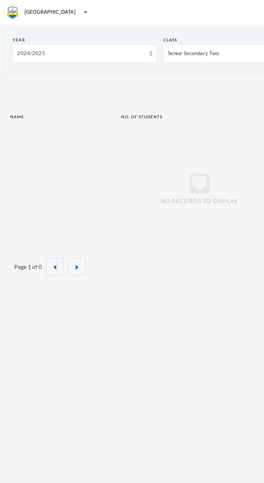
click at [51, 36] on div "2024/2025" at bounding box center [53, 35] width 85 height 5
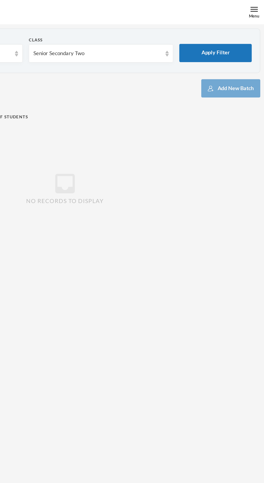
click at [254, 14] on div "Menu" at bounding box center [256, 8] width 13 height 16
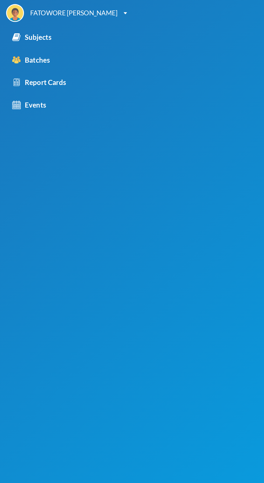
click at [27, 26] on div "Subjects" at bounding box center [21, 24] width 26 height 7
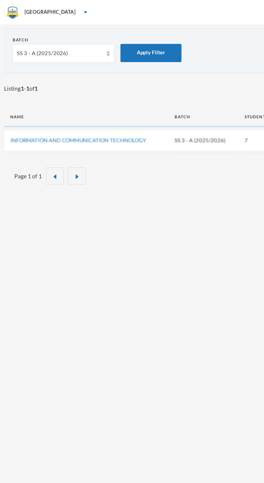
click at [46, 34] on div "SS 3 - A (2025/2026)" at bounding box center [39, 35] width 57 height 5
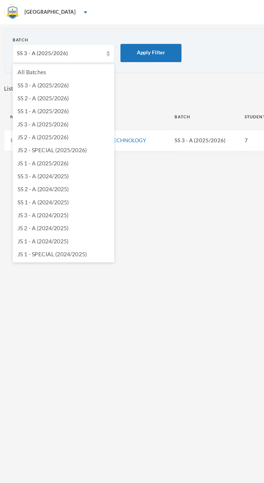
click at [41, 108] on span "JS 1 - A (2025/2026)" at bounding box center [29, 108] width 34 height 5
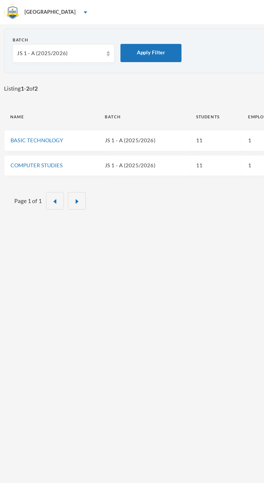
click at [82, 96] on td "JS 1 - A (2025/2026)" at bounding box center [95, 93] width 60 height 14
click at [36, 93] on link "BASIC TECHNOLOGY" at bounding box center [24, 93] width 35 height 4
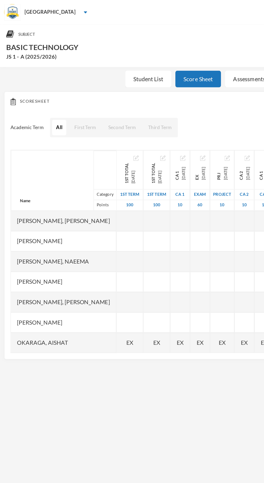
click at [124, 116] on div "CA 1 [DATE]" at bounding box center [119, 115] width 9 height 9
click at [124, 117] on div "CA 1 [DATE]" at bounding box center [119, 115] width 9 height 9
click at [123, 105] on img "button" at bounding box center [120, 104] width 3 height 3
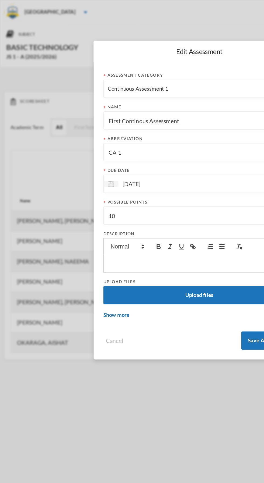
click at [87, 123] on input "[DATE]" at bounding box center [100, 122] width 45 height 6
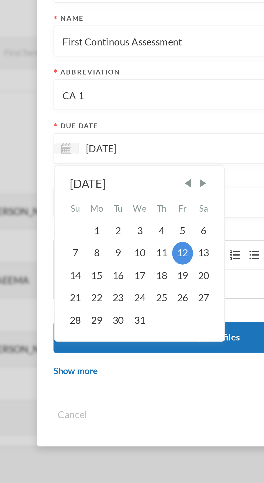
click at [86, 123] on input "[DATE]" at bounding box center [100, 122] width 45 height 6
click at [85, 122] on input "[DATE]" at bounding box center [100, 122] width 45 height 6
click at [92, 121] on input "[DATE]" at bounding box center [100, 122] width 45 height 6
click at [91, 121] on input "[DATE]" at bounding box center [100, 122] width 45 height 6
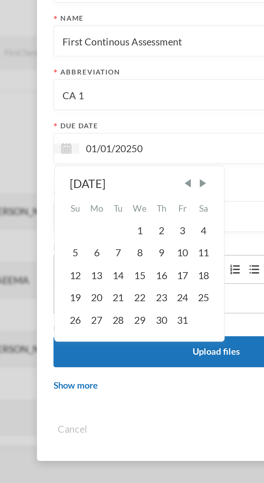
click at [85, 136] on div "[DATE]" at bounding box center [102, 135] width 54 height 7
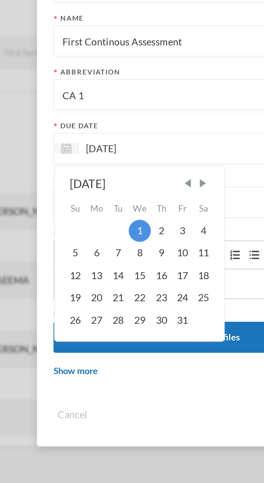
click at [99, 134] on div "[DATE]" at bounding box center [102, 135] width 54 height 7
click at [86, 135] on div "[DATE]" at bounding box center [102, 135] width 54 height 7
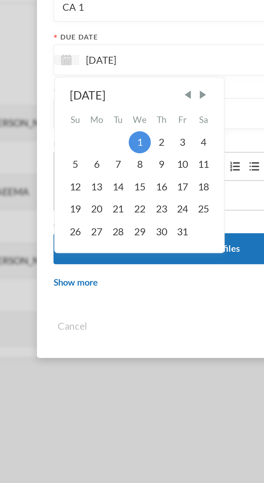
click at [84, 136] on div "[DATE]" at bounding box center [102, 135] width 54 height 7
click at [122, 135] on span "Previous Month" at bounding box center [120, 135] width 5 height 5
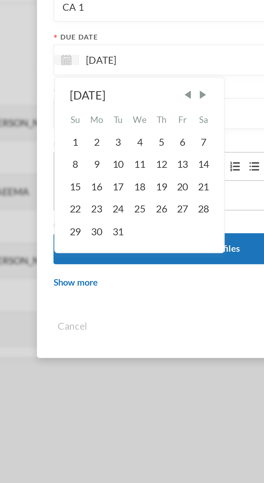
click at [121, 135] on span "Previous Month" at bounding box center [120, 135] width 5 height 5
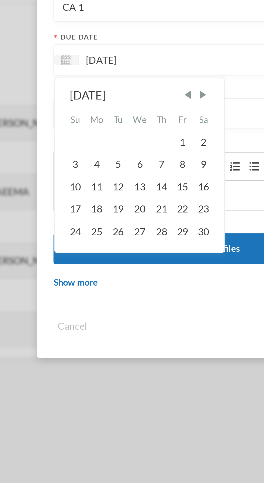
click at [120, 136] on span "Previous Month" at bounding box center [120, 135] width 5 height 5
click at [127, 136] on span "Next Month" at bounding box center [126, 135] width 5 height 5
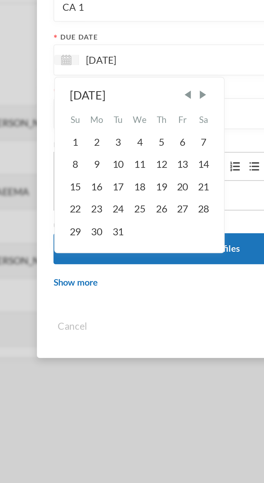
click at [128, 136] on span "Next Month" at bounding box center [126, 135] width 5 height 5
click at [129, 136] on span "Next Month" at bounding box center [126, 135] width 5 height 5
click at [128, 137] on span "Next Month" at bounding box center [126, 135] width 5 height 5
click at [127, 136] on span "Next Month" at bounding box center [126, 135] width 5 height 5
click at [127, 136] on div "Possible points 10" at bounding box center [131, 140] width 127 height 17
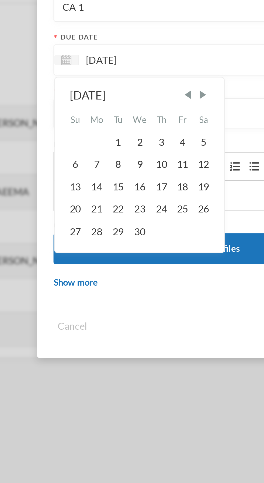
click at [128, 137] on input "10" at bounding box center [131, 143] width 121 height 12
click at [127, 138] on input "10" at bounding box center [131, 143] width 121 height 12
click at [128, 137] on input "10" at bounding box center [131, 143] width 121 height 12
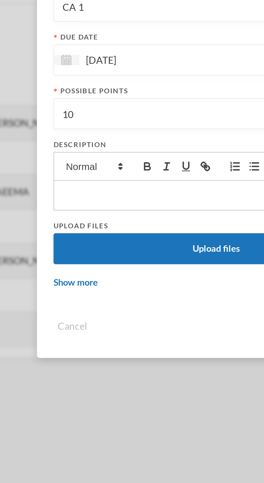
click at [127, 137] on input "10" at bounding box center [131, 143] width 121 height 12
click at [121, 119] on input "[DATE]" at bounding box center [100, 122] width 45 height 6
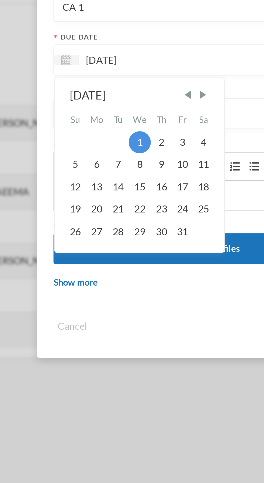
click at [126, 136] on span "Next Month" at bounding box center [126, 135] width 5 height 5
click at [127, 135] on span "Next Month" at bounding box center [126, 135] width 5 height 5
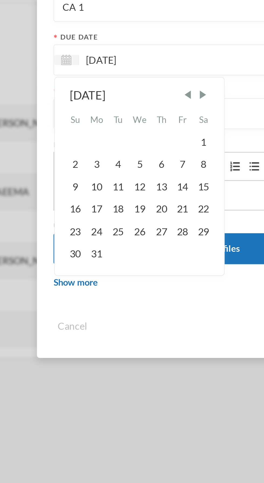
click at [128, 136] on span "Next Month" at bounding box center [126, 135] width 5 height 5
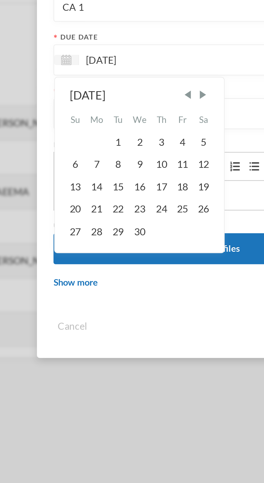
click at [129, 136] on span "Next Month" at bounding box center [126, 135] width 5 height 5
click at [129, 135] on span "Next Month" at bounding box center [126, 135] width 5 height 5
click at [129, 136] on span "Next Month" at bounding box center [126, 135] width 5 height 5
click at [128, 136] on span "Next Month" at bounding box center [126, 135] width 5 height 5
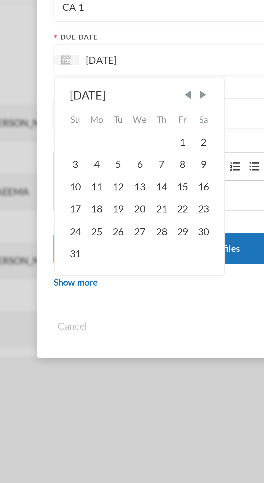
click at [129, 137] on span "Next Month" at bounding box center [126, 135] width 5 height 5
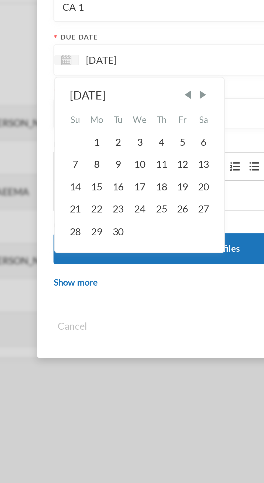
click at [128, 136] on span "Next Month" at bounding box center [126, 135] width 5 height 5
click at [120, 161] on div "10" at bounding box center [119, 162] width 8 height 9
type input "[DATE]"
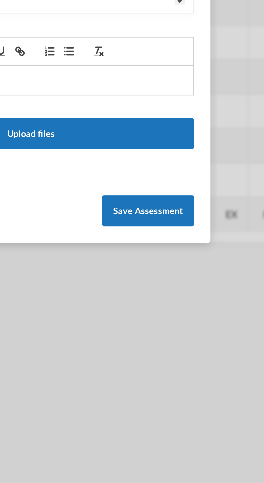
click at [185, 227] on button "Save Assessment" at bounding box center [178, 226] width 36 height 12
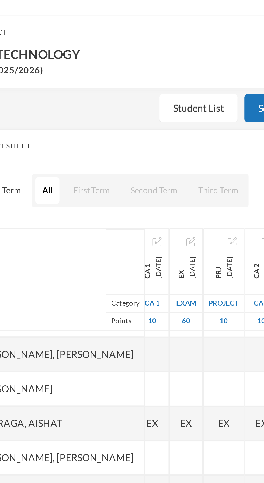
scroll to position [0, 39]
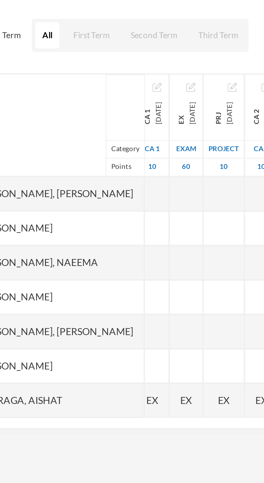
click at [87, 145] on div at bounding box center [80, 145] width 13 height 13
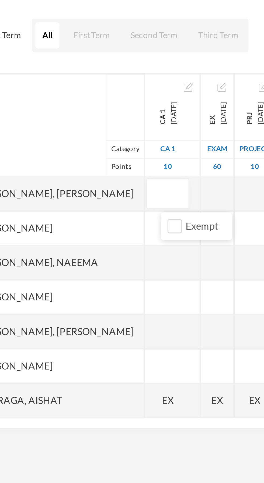
type input "6"
click at [70, 160] on div "[PERSON_NAME]" at bounding box center [42, 159] width 70 height 13
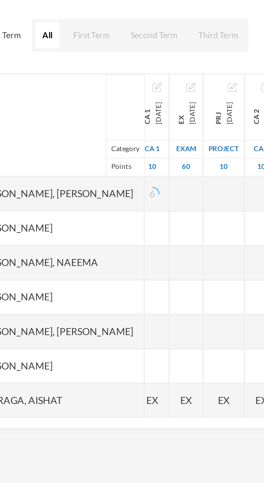
click at [87, 161] on div at bounding box center [80, 159] width 13 height 13
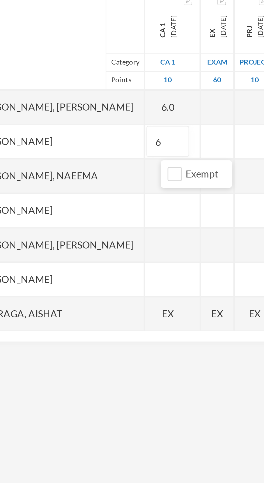
click at [66, 173] on div "[PERSON_NAME], Naeema" at bounding box center [42, 172] width 70 height 13
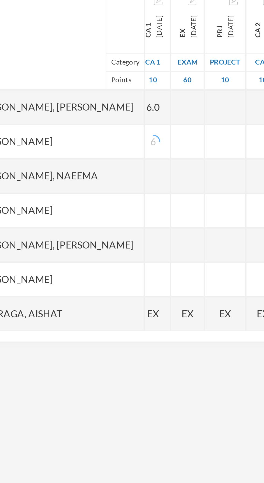
click at [87, 174] on div at bounding box center [80, 172] width 13 height 13
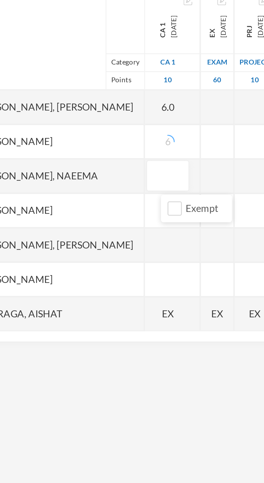
type input "7"
click at [61, 188] on div "[PERSON_NAME]" at bounding box center [42, 186] width 70 height 13
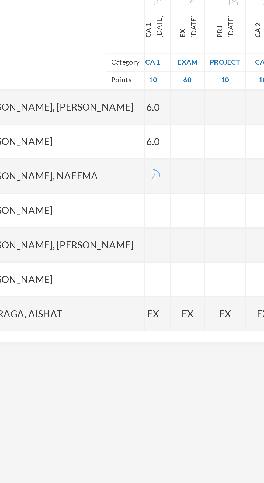
click at [87, 187] on div at bounding box center [80, 186] width 13 height 13
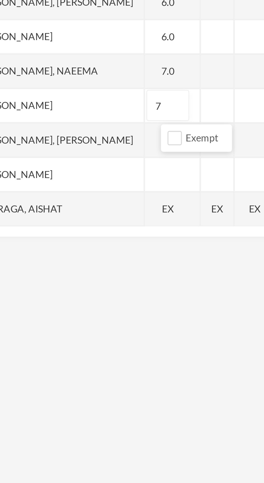
click at [60, 198] on div "[PERSON_NAME], [PERSON_NAME]" at bounding box center [42, 199] width 70 height 13
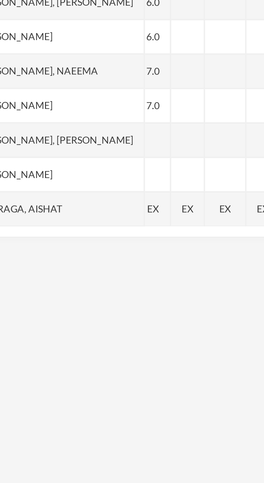
click at [87, 203] on div at bounding box center [80, 199] width 13 height 13
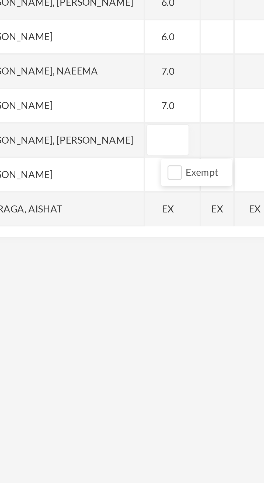
type input "5"
click at [62, 215] on div "[PERSON_NAME]" at bounding box center [42, 213] width 70 height 13
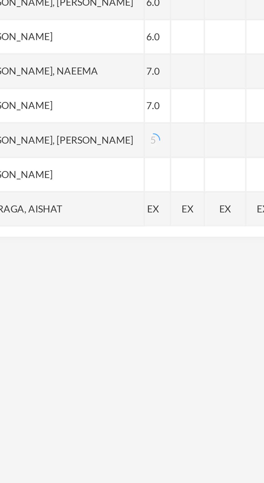
click at [87, 214] on div at bounding box center [80, 213] width 13 height 13
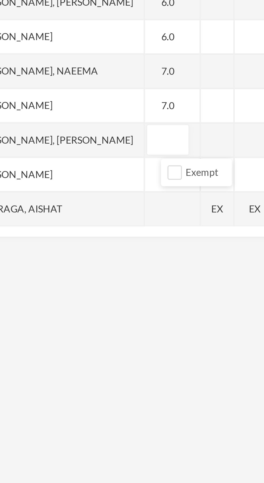
type input "5"
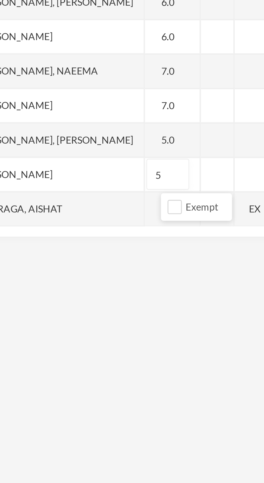
click at [58, 227] on div "Okaraga, Aishat" at bounding box center [42, 226] width 70 height 13
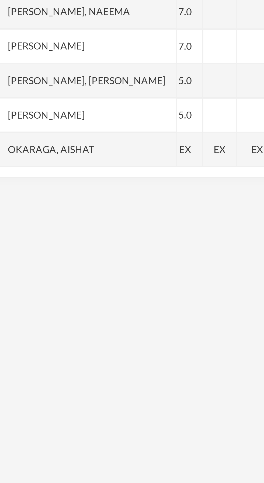
click at [83, 226] on span "EX" at bounding box center [80, 227] width 5 height 6
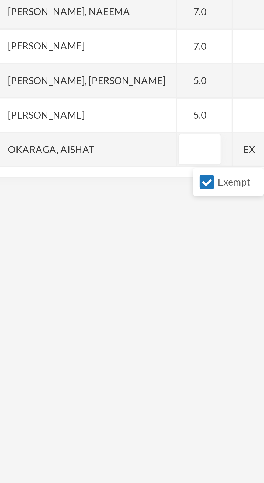
click at [87, 239] on input "Exempt" at bounding box center [89, 240] width 6 height 6
checkbox input "false"
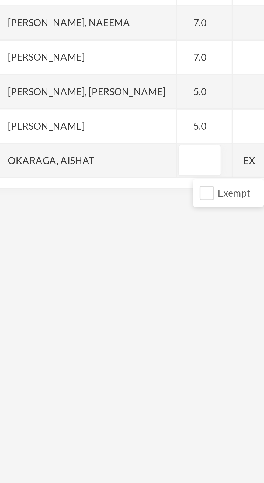
click at [69, 226] on div "Okaraga, Aishat" at bounding box center [42, 226] width 70 height 13
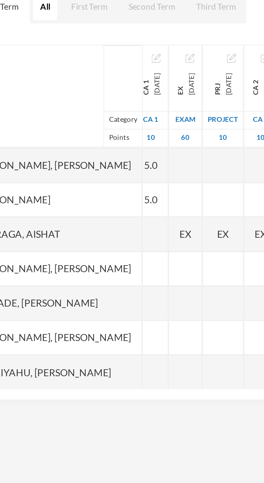
scroll to position [54, 39]
click at [87, 173] on div at bounding box center [80, 172] width 13 height 13
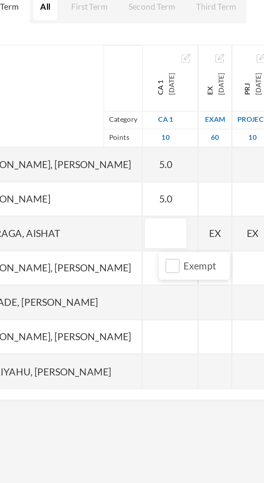
type input "6"
click at [69, 172] on div "Okaraga, Aishat" at bounding box center [42, 172] width 70 height 13
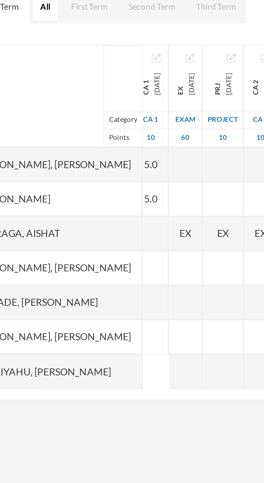
click at [87, 188] on div at bounding box center [80, 186] width 13 height 13
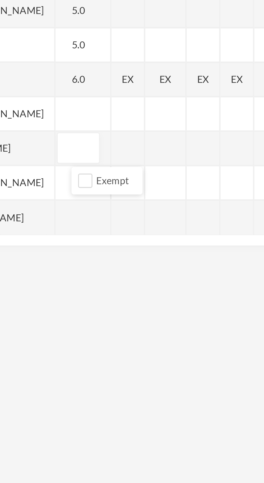
type input "7"
click at [67, 214] on div "[PERSON_NAME], [PERSON_NAME]" at bounding box center [42, 212] width 70 height 13
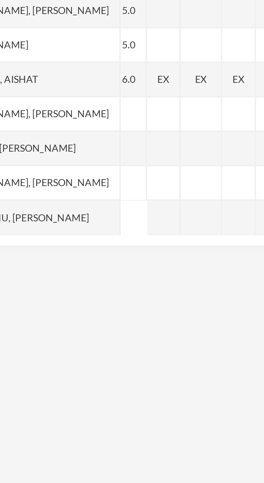
click at [87, 189] on div at bounding box center [80, 186] width 13 height 13
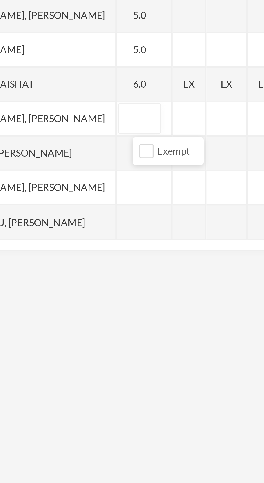
type input "7"
click at [63, 201] on div "Oyelade, [PERSON_NAME]" at bounding box center [42, 199] width 70 height 13
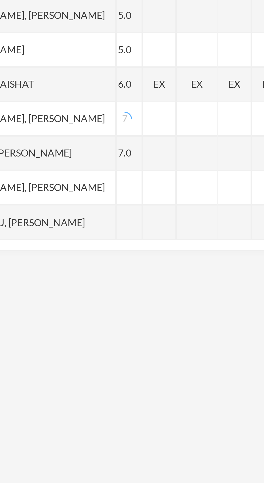
click at [87, 200] on div "7.0" at bounding box center [80, 199] width 13 height 13
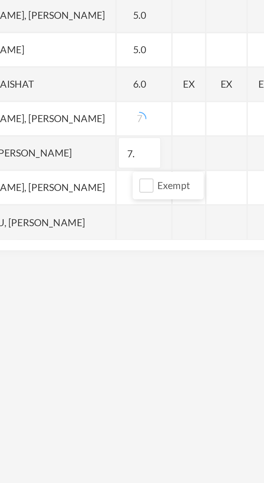
type input "7"
click at [60, 200] on div "Oyelade, [PERSON_NAME]" at bounding box center [42, 199] width 70 height 13
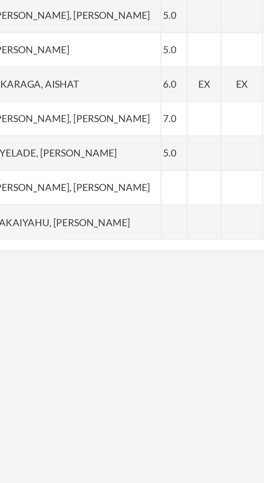
click at [87, 216] on div at bounding box center [80, 212] width 13 height 13
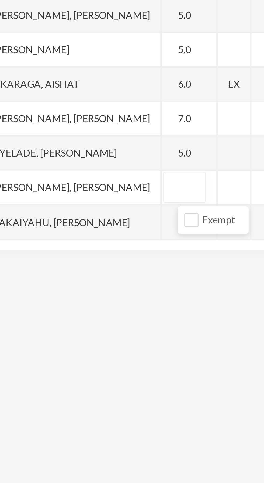
type input "6"
click at [65, 215] on div "[PERSON_NAME], [PERSON_NAME]" at bounding box center [42, 212] width 70 height 13
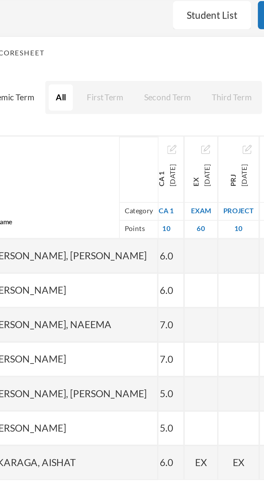
scroll to position [0, 39]
click at [87, 146] on div "6.0" at bounding box center [80, 145] width 13 height 13
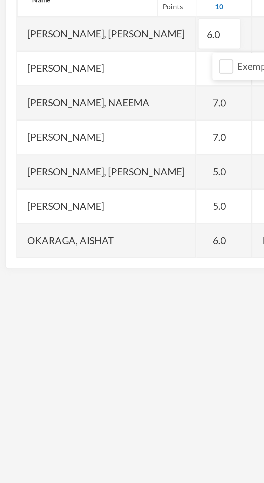
click at [59, 174] on div "[PERSON_NAME], Naeema" at bounding box center [42, 172] width 70 height 13
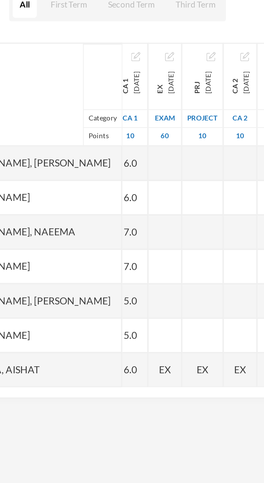
click at [75, 164] on div "[PERSON_NAME]" at bounding box center [42, 159] width 70 height 13
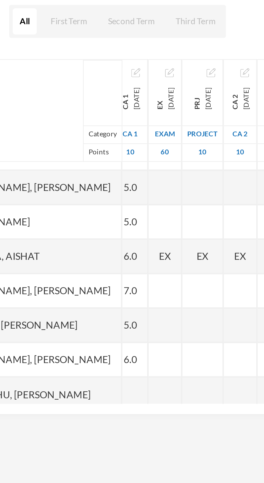
scroll to position [54, 39]
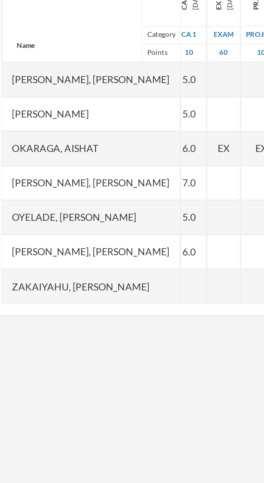
click at [87, 228] on div at bounding box center [80, 226] width 13 height 13
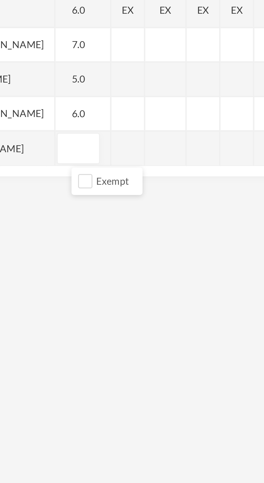
type input "7"
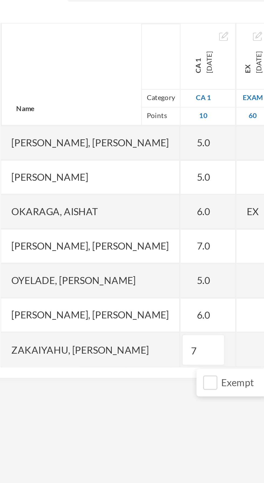
click at [58, 163] on div "[PERSON_NAME]" at bounding box center [42, 159] width 70 height 13
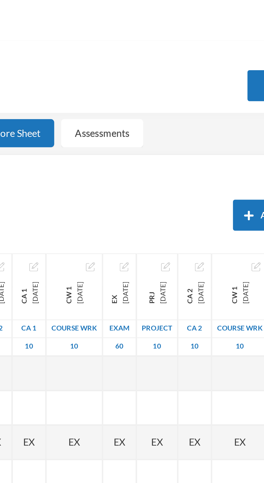
scroll to position [0, 0]
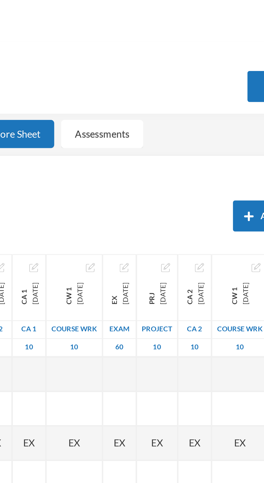
click at [255, 8] on div "Score updated." at bounding box center [233, 0] width 57 height 22
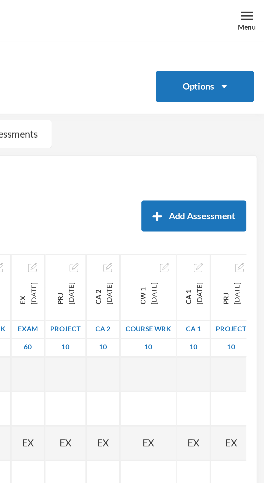
click at [254, 10] on div "Menu" at bounding box center [257, 11] width 7 height 4
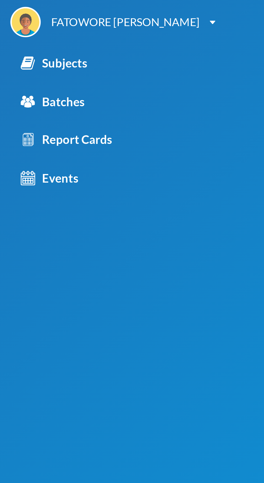
click at [27, 27] on div "Subjects" at bounding box center [21, 24] width 26 height 7
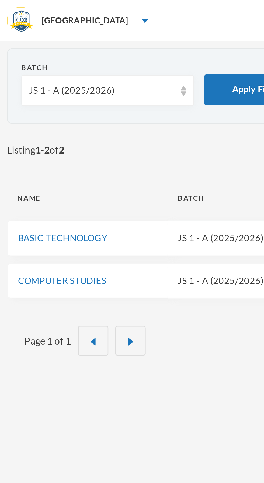
click at [44, 33] on div "JS 1 - A (2025/2026)" at bounding box center [39, 35] width 57 height 5
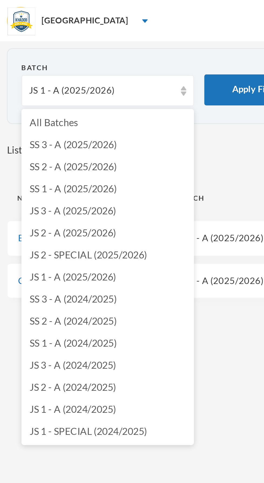
click at [43, 92] on span "JS 2 - A (2025/2026)" at bounding box center [29, 91] width 34 height 5
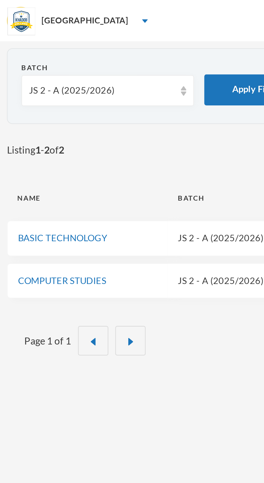
click at [37, 95] on link "BASIC TECHNOLOGY" at bounding box center [24, 93] width 35 height 4
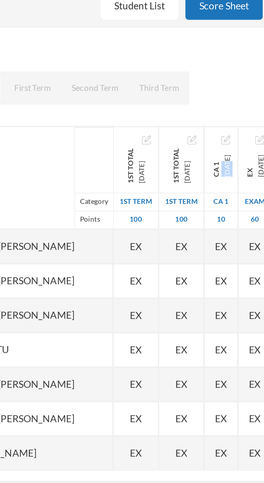
click at [131, 106] on img "button" at bounding box center [131, 104] width 3 height 3
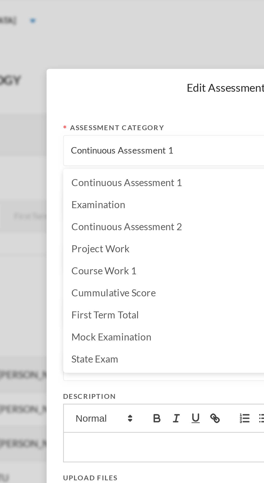
click at [132, 56] on div "Continuous Assessment 1" at bounding box center [131, 59] width 127 height 12
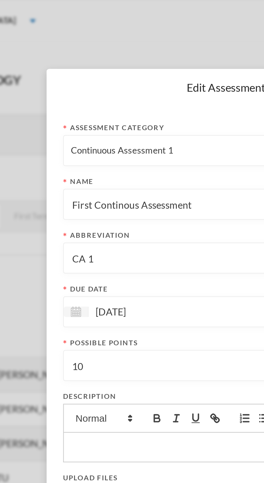
click at [113, 120] on input "[DATE]" at bounding box center [100, 122] width 45 height 6
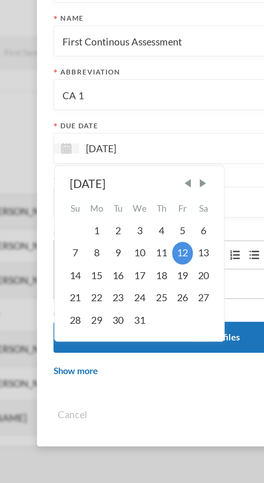
click at [126, 135] on span "Next Month" at bounding box center [126, 135] width 5 height 5
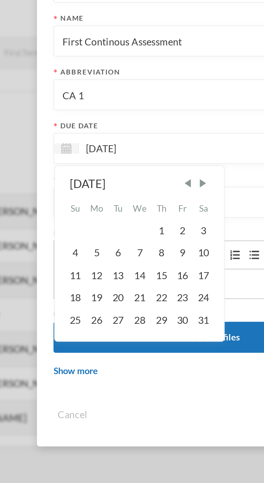
click at [119, 135] on span "Previous Month" at bounding box center [120, 135] width 5 height 5
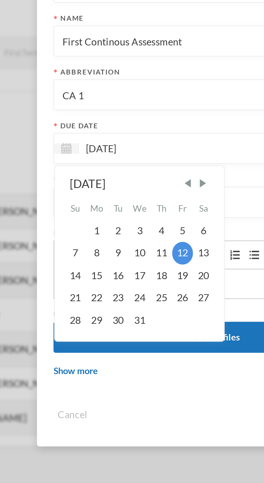
click at [121, 136] on span "Previous Month" at bounding box center [120, 135] width 5 height 5
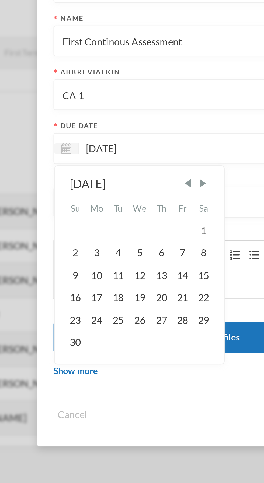
click at [119, 135] on span "Previous Month" at bounding box center [120, 135] width 5 height 5
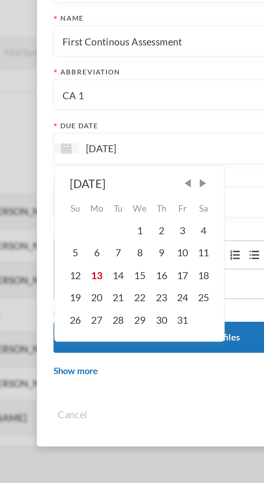
click at [118, 163] on div "10" at bounding box center [119, 162] width 8 height 9
type input "[DATE]"
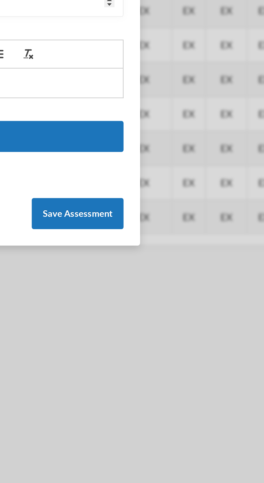
click at [178, 226] on button "Save Assessment" at bounding box center [178, 226] width 36 height 12
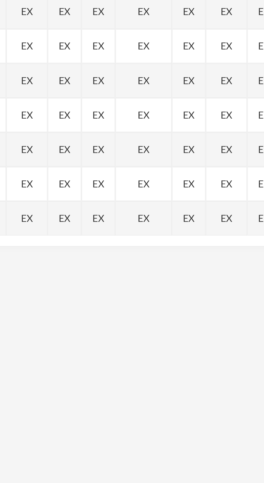
scroll to position [0, 0]
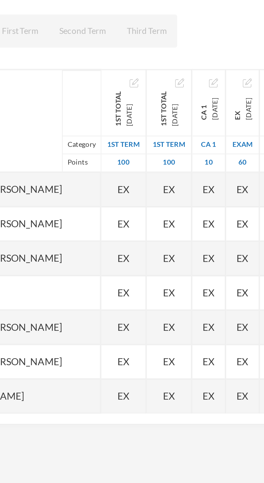
click at [128, 146] on span "EX" at bounding box center [130, 146] width 5 height 6
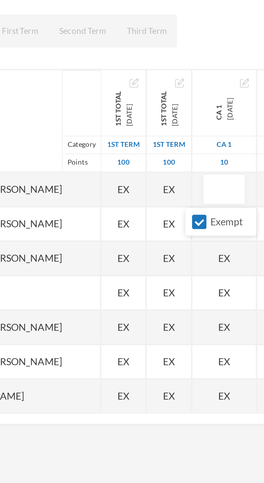
click at [128, 159] on input "Exempt" at bounding box center [127, 159] width 6 height 6
checkbox input "false"
click at [130, 171] on div "EX" at bounding box center [136, 172] width 25 height 13
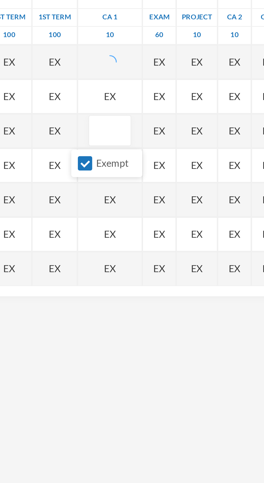
click at [125, 187] on input "Exempt" at bounding box center [127, 186] width 6 height 6
checkbox input "false"
click at [131, 160] on input "text" at bounding box center [136, 160] width 11 height 12
click at [131, 161] on div "EX" at bounding box center [136, 159] width 25 height 13
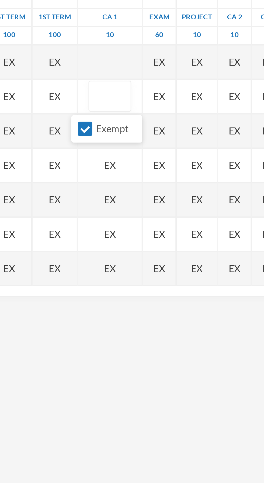
click at [126, 171] on input "Exempt" at bounding box center [127, 172] width 6 height 6
checkbox input "false"
click at [134, 189] on div "EX" at bounding box center [136, 186] width 25 height 13
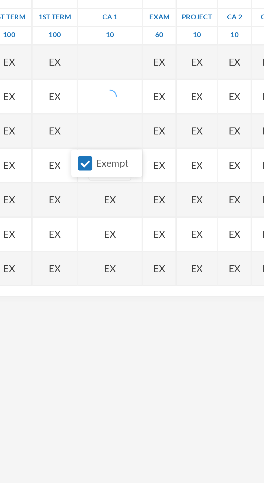
click at [131, 186] on input "text" at bounding box center [136, 187] width 11 height 12
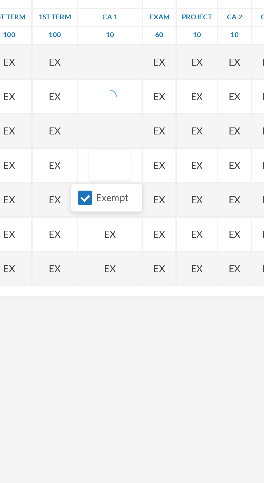
click at [127, 200] on input "Exempt" at bounding box center [127, 199] width 6 height 6
checkbox input "false"
click at [131, 220] on div "EX" at bounding box center [136, 226] width 25 height 13
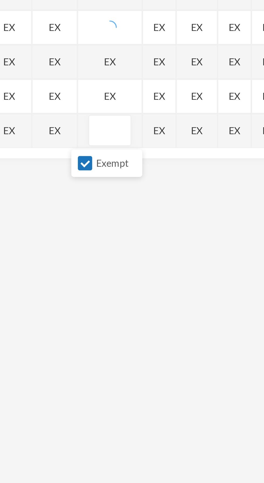
click at [124, 240] on input "Exempt" at bounding box center [127, 240] width 6 height 6
checkbox input "false"
click at [130, 215] on div "EX" at bounding box center [136, 213] width 25 height 13
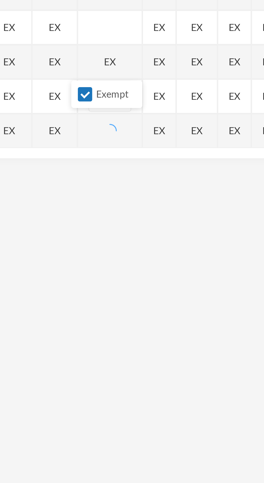
click at [129, 212] on input "Exempt" at bounding box center [127, 213] width 6 height 6
checkbox input "false"
click at [133, 200] on div "EX" at bounding box center [136, 199] width 25 height 13
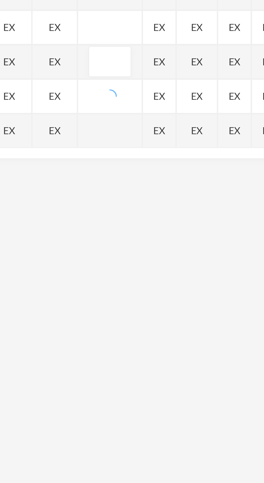
click at [127, 212] on input "Exempt" at bounding box center [127, 213] width 6 height 6
checkbox input "false"
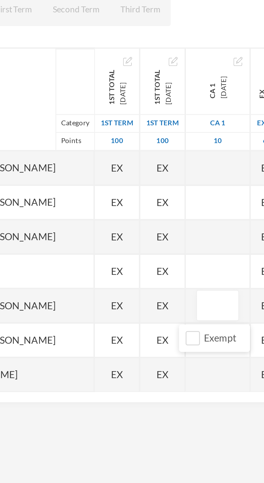
click at [71, 187] on div "Hamisu, Fadimatu" at bounding box center [47, 186] width 80 height 13
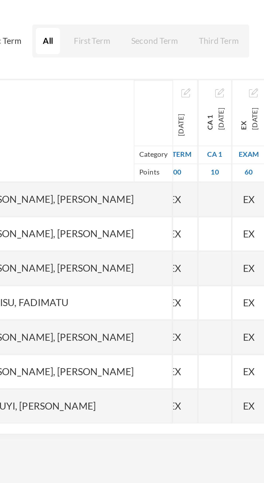
scroll to position [0, 26]
click at [99, 147] on div at bounding box center [104, 145] width 13 height 13
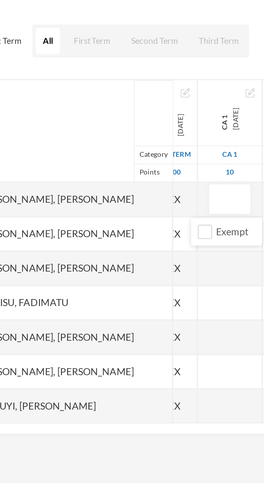
type input "7"
click at [59, 160] on div "[PERSON_NAME], [PERSON_NAME]" at bounding box center [47, 159] width 80 height 13
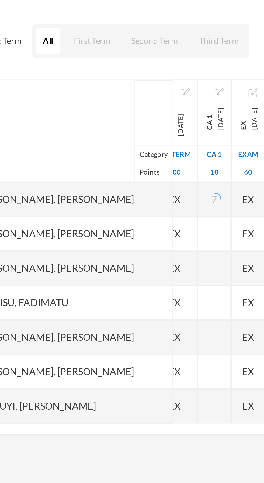
click at [101, 159] on div at bounding box center [104, 159] width 13 height 13
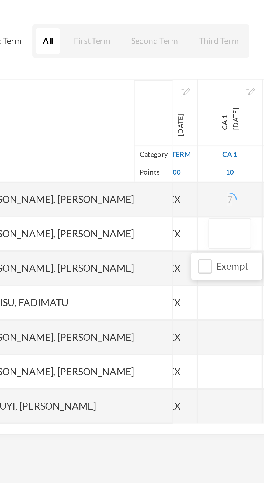
type input "7"
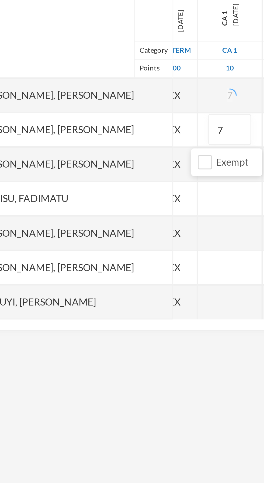
click at [55, 175] on div "[PERSON_NAME], [PERSON_NAME]" at bounding box center [47, 172] width 80 height 13
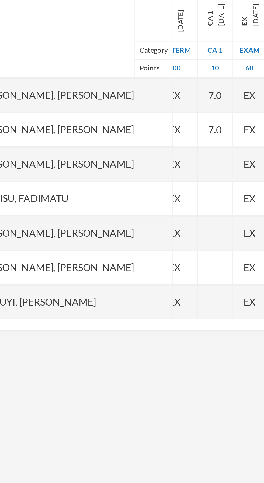
click at [100, 175] on div at bounding box center [104, 172] width 13 height 13
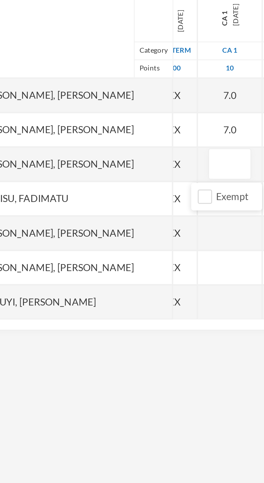
type input "8"
click at [54, 172] on div "[PERSON_NAME], [PERSON_NAME]" at bounding box center [47, 172] width 80 height 13
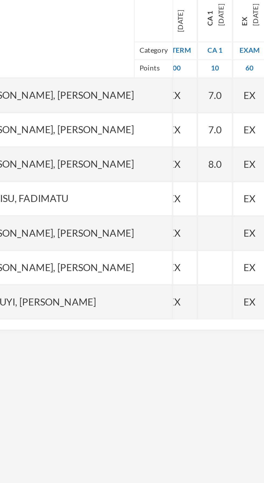
click at [102, 187] on div at bounding box center [104, 186] width 13 height 13
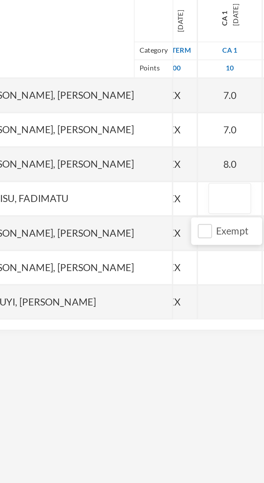
type input "2"
click at [53, 189] on div "Hamisu, Fadimatu" at bounding box center [47, 186] width 80 height 13
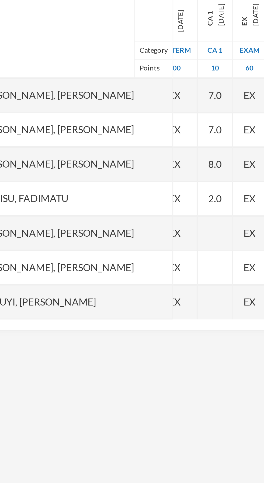
click at [100, 200] on div at bounding box center [104, 199] width 13 height 13
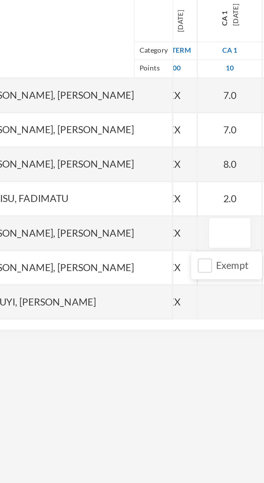
type input "7"
click at [63, 197] on div "[PERSON_NAME], [PERSON_NAME]" at bounding box center [47, 199] width 80 height 13
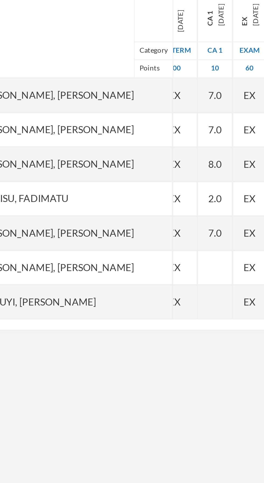
click at [102, 215] on div at bounding box center [104, 213] width 13 height 13
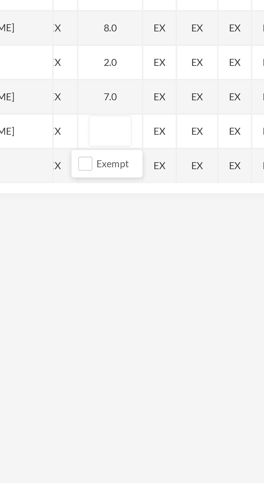
type input "7"
click at [84, 215] on div "EX" at bounding box center [88, 213] width 17 height 13
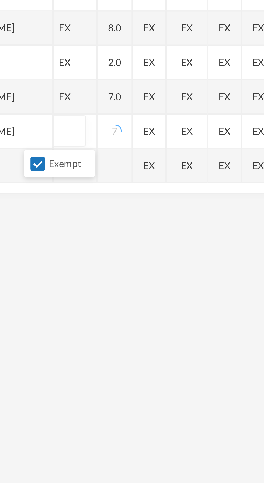
click at [111, 228] on div "Name Category Points [PERSON_NAME], [PERSON_NAME], [PERSON_NAME], [PERSON_NAME]…" at bounding box center [132, 166] width 250 height 135
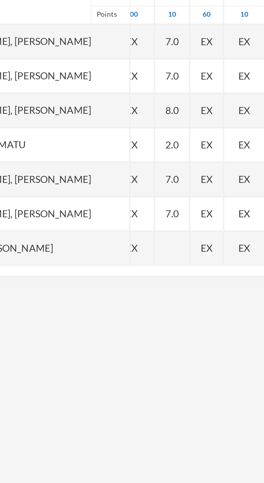
click at [98, 223] on div at bounding box center [104, 226] width 13 height 13
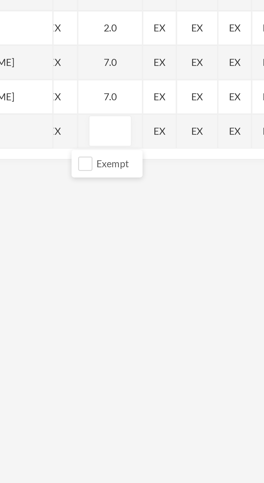
type input "7"
click at [85, 252] on div "Subject Options BASIC TECHNOLOGY JS 2 - A (2025/2026) Student List Score Sheet …" at bounding box center [132, 257] width 264 height 483
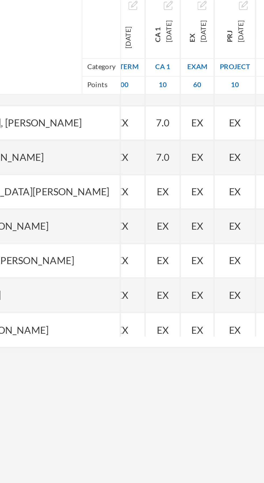
scroll to position [68, 26]
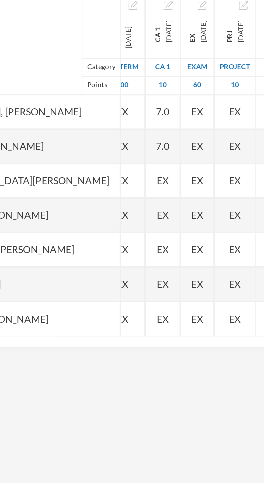
click at [101, 177] on div "EX" at bounding box center [104, 172] width 13 height 13
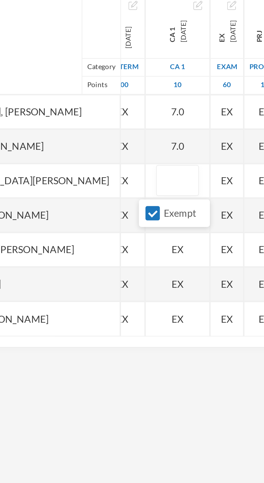
click at [101, 186] on input "Exempt" at bounding box center [101, 185] width 6 height 6
checkbox input "false"
click at [106, 200] on div "EX" at bounding box center [110, 199] width 25 height 13
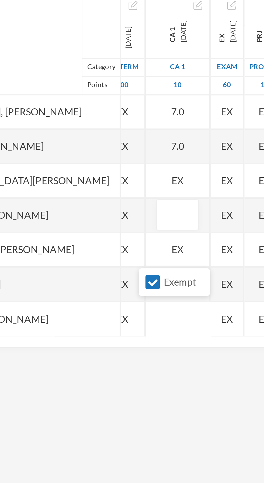
click at [101, 211] on input "Exempt" at bounding box center [101, 212] width 6 height 6
checkbox input "false"
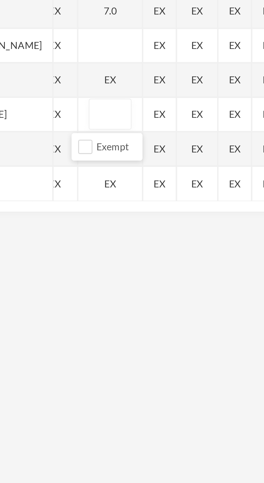
click at [105, 229] on div "EX" at bounding box center [110, 226] width 25 height 13
click at [101, 240] on input "Exempt" at bounding box center [101, 240] width 6 height 6
checkbox input "false"
click at [104, 187] on div "EX" at bounding box center [110, 186] width 25 height 13
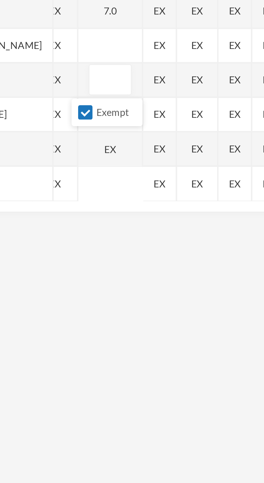
click at [103, 198] on input "Exempt" at bounding box center [101, 199] width 6 height 6
checkbox input "false"
click at [105, 212] on div "EX" at bounding box center [110, 212] width 25 height 13
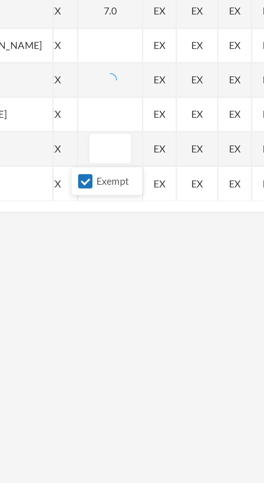
click at [101, 227] on input "Exempt" at bounding box center [101, 226] width 6 height 6
checkbox input "false"
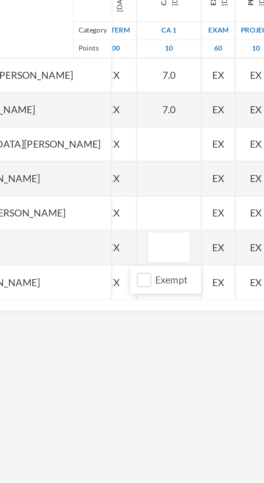
click at [104, 172] on div at bounding box center [110, 172] width 25 height 13
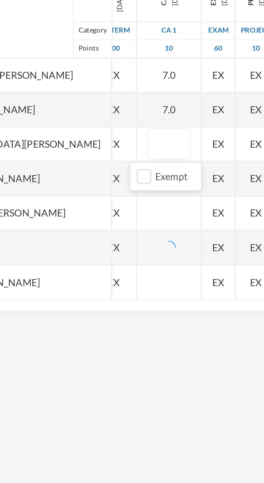
type input "8"
click at [67, 188] on div "Mutairu, [PERSON_NAME]" at bounding box center [47, 186] width 80 height 13
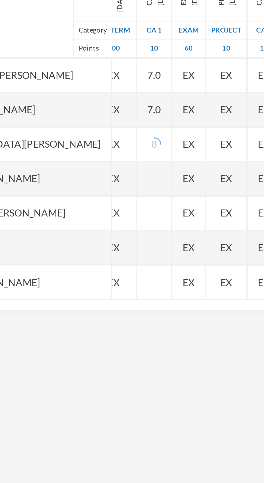
click at [104, 188] on div at bounding box center [104, 186] width 13 height 13
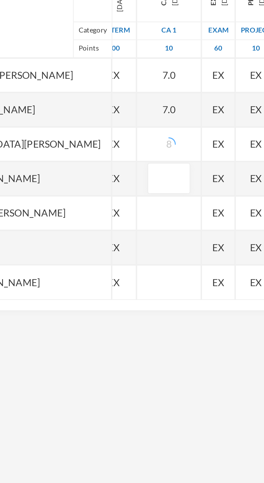
type input "5"
click at [64, 187] on div "Mutairu, [PERSON_NAME]" at bounding box center [47, 186] width 80 height 13
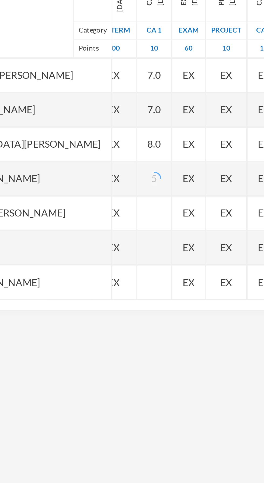
click at [102, 200] on div at bounding box center [104, 199] width 13 height 13
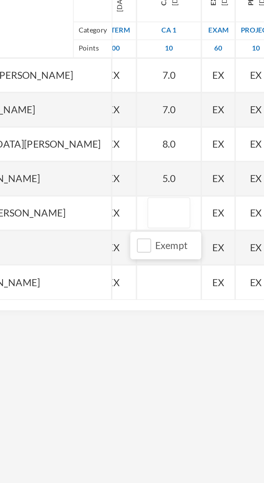
type input "7"
click at [63, 201] on div "Olusamokun, [PERSON_NAME]" at bounding box center [47, 199] width 80 height 13
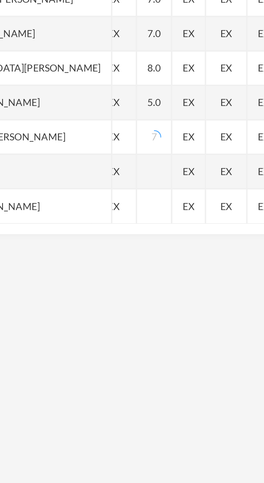
click at [62, 215] on div "[PERSON_NAME]" at bounding box center [47, 212] width 80 height 13
click at [102, 220] on div at bounding box center [104, 226] width 13 height 13
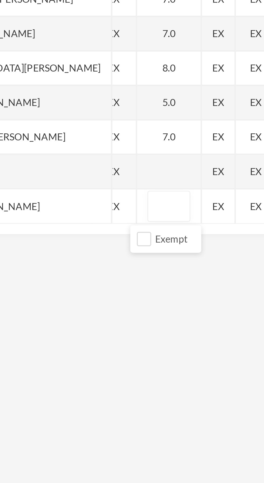
type input "7"
click at [64, 228] on div "Taofeeq, [PERSON_NAME]" at bounding box center [47, 226] width 80 height 13
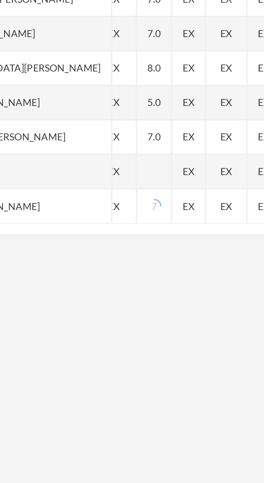
click at [101, 214] on div at bounding box center [104, 212] width 13 height 13
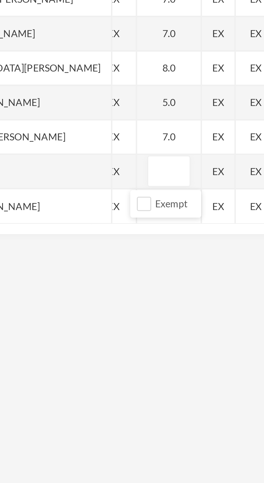
type input "7"
click at [65, 216] on div "[PERSON_NAME]" at bounding box center [47, 212] width 80 height 13
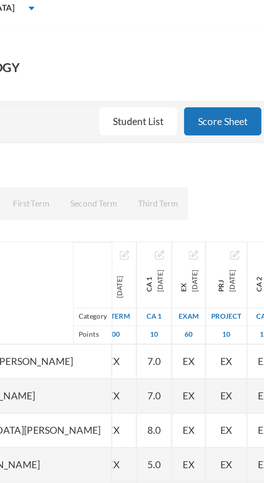
scroll to position [0, 0]
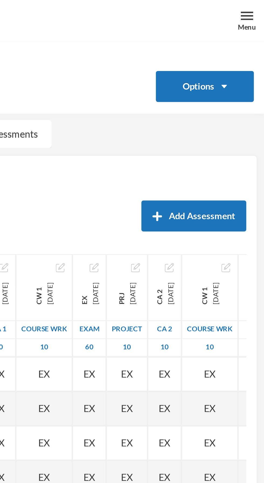
click at [254, 7] on div "Menu" at bounding box center [256, 8] width 13 height 16
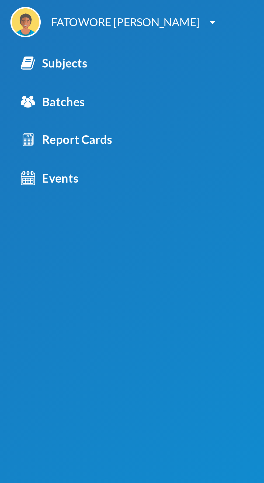
click at [25, 27] on div "Subjects" at bounding box center [21, 24] width 26 height 7
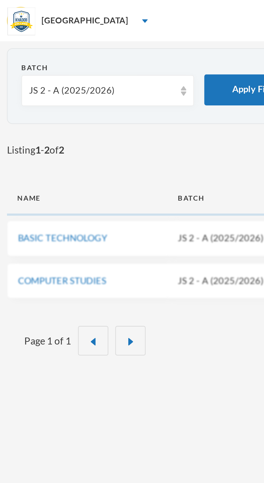
click at [46, 35] on div "JS 2 - A (2025/2026)" at bounding box center [39, 35] width 57 height 5
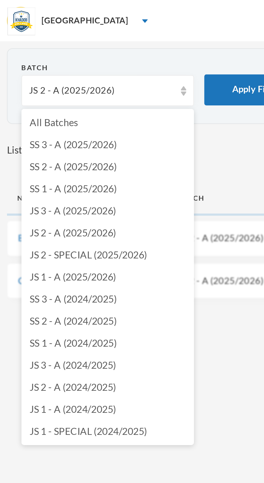
click at [40, 83] on span "JS 3 - A (2025/2026)" at bounding box center [29, 82] width 34 height 5
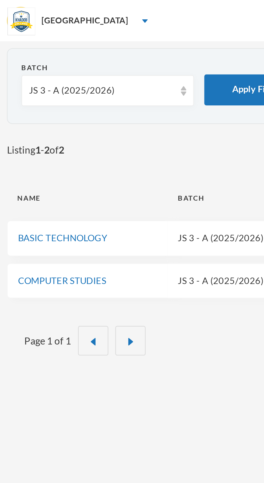
click at [35, 94] on link "BASIC TECHNOLOGY" at bounding box center [24, 93] width 35 height 4
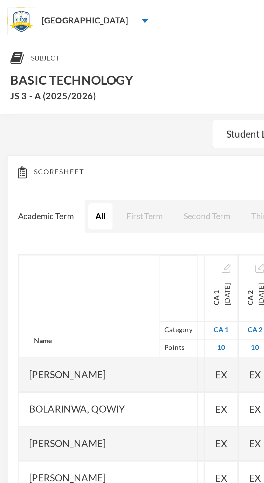
scroll to position [0, 44]
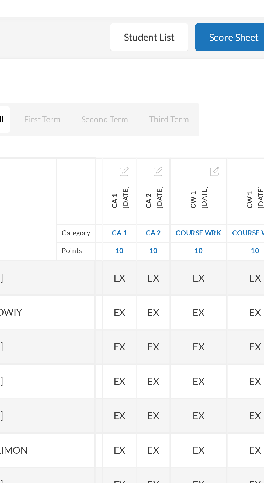
click at [90, 104] on img "button" at bounding box center [88, 104] width 3 height 3
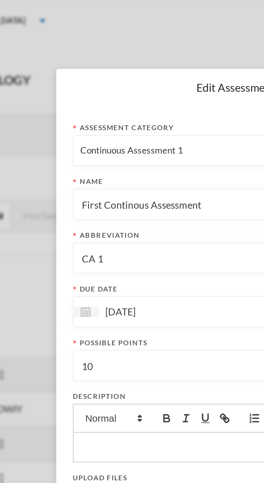
click at [98, 123] on input "[DATE]" at bounding box center [100, 122] width 45 height 6
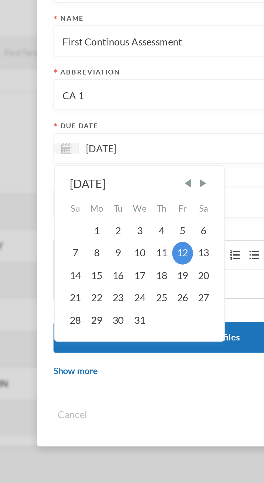
click at [127, 137] on span "Next Month" at bounding box center [126, 135] width 5 height 5
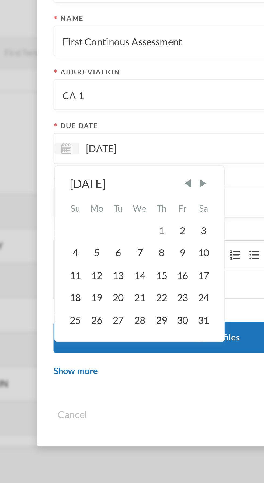
click at [129, 134] on span "Next Month" at bounding box center [126, 135] width 5 height 5
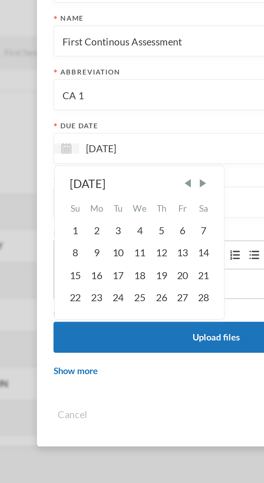
click at [129, 136] on span "Next Month" at bounding box center [126, 135] width 5 height 5
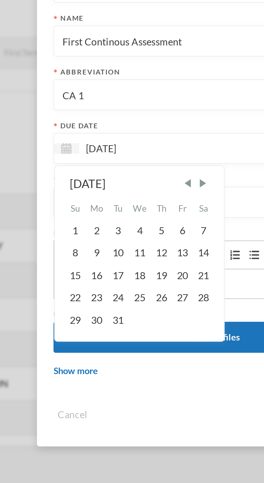
click at [120, 136] on span "Previous Month" at bounding box center [120, 135] width 5 height 5
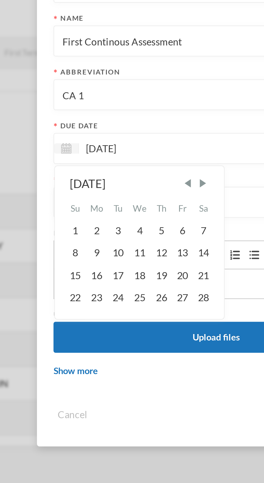
click at [123, 136] on span "Previous Month" at bounding box center [120, 135] width 5 height 5
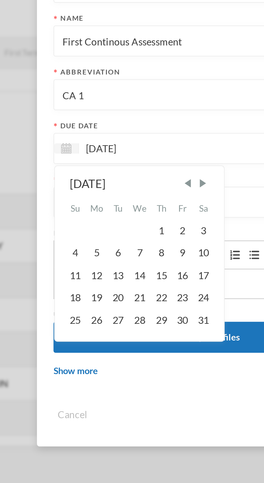
click at [119, 137] on span "Previous Month" at bounding box center [120, 135] width 5 height 5
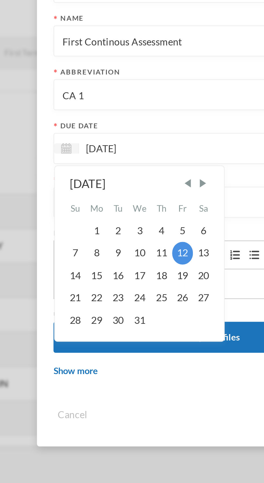
click at [122, 135] on span "Previous Month" at bounding box center [120, 135] width 5 height 5
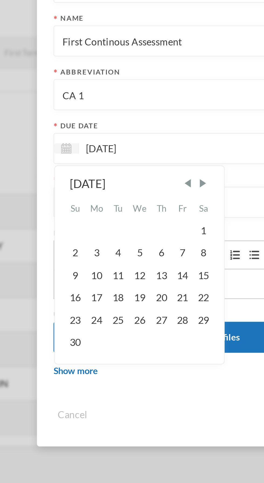
click at [122, 136] on span "Previous Month" at bounding box center [120, 135] width 5 height 5
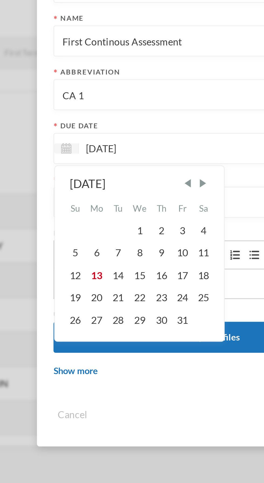
click at [118, 163] on div "10" at bounding box center [119, 162] width 8 height 9
type input "[DATE]"
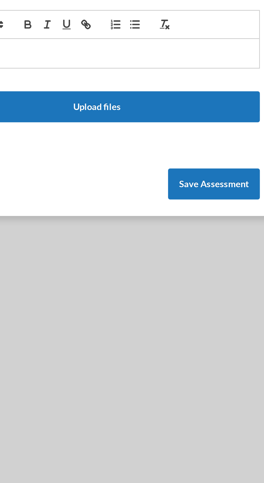
click at [182, 224] on button "Save Assessment" at bounding box center [178, 226] width 36 height 12
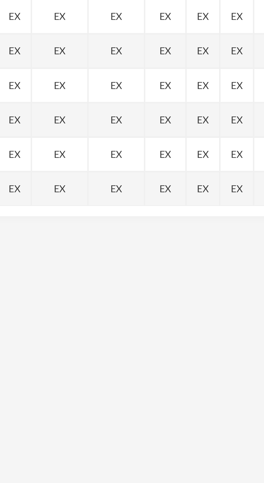
scroll to position [0, 0]
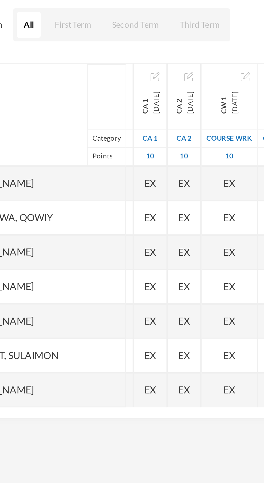
click at [89, 147] on span "EX" at bounding box center [86, 146] width 5 height 6
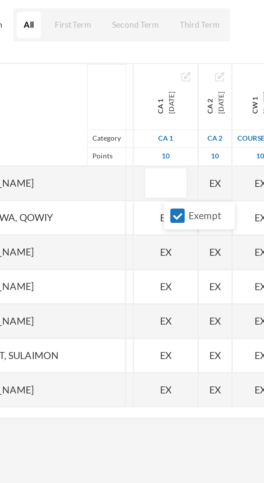
click at [97, 159] on input "Exempt" at bounding box center [97, 159] width 6 height 6
checkbox input "false"
click at [101, 172] on div "EX" at bounding box center [92, 172] width 25 height 13
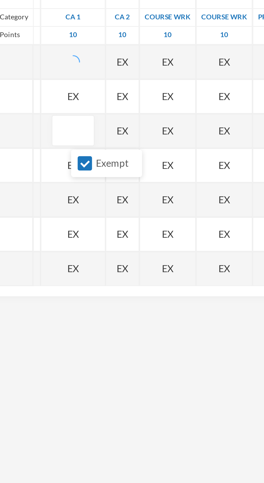
click at [96, 185] on input "Exempt" at bounding box center [97, 186] width 6 height 6
checkbox input "false"
click at [104, 200] on div "EX" at bounding box center [92, 199] width 25 height 13
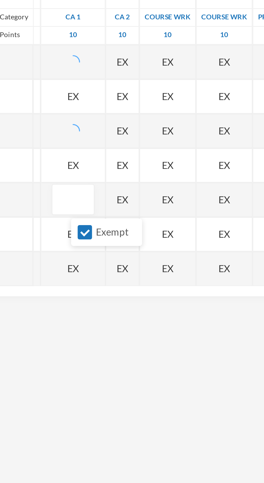
click at [100, 210] on input "Exempt" at bounding box center [97, 213] width 6 height 6
checkbox input "false"
click at [102, 187] on div "EX" at bounding box center [92, 186] width 25 height 13
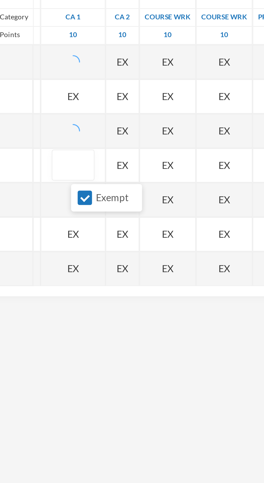
click at [99, 199] on input "Exempt" at bounding box center [97, 199] width 6 height 6
checkbox input "false"
click at [103, 161] on div "EX" at bounding box center [92, 159] width 25 height 13
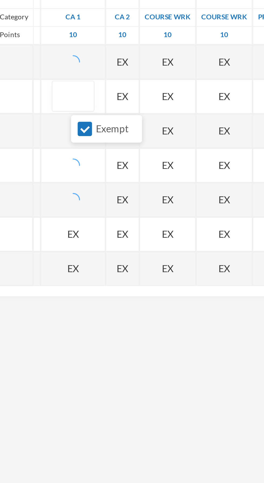
click at [97, 171] on input "Exempt" at bounding box center [97, 172] width 6 height 6
checkbox input "false"
click at [105, 227] on div "EX" at bounding box center [92, 226] width 25 height 13
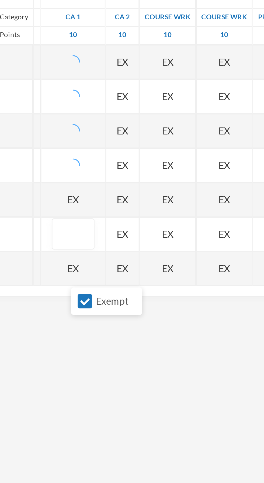
click at [99, 239] on input "Exempt" at bounding box center [97, 240] width 6 height 6
checkbox input "false"
click at [98, 201] on input "text" at bounding box center [92, 200] width 11 height 12
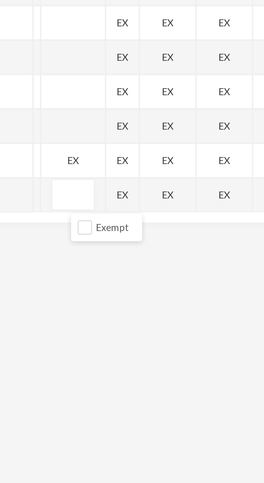
click at [99, 213] on div "EX" at bounding box center [92, 213] width 25 height 13
click at [98, 224] on input "Exempt" at bounding box center [97, 226] width 6 height 6
checkbox input "false"
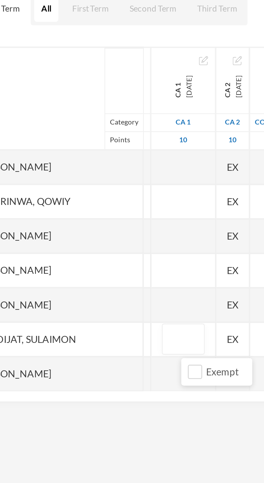
click at [100, 146] on div at bounding box center [92, 145] width 25 height 13
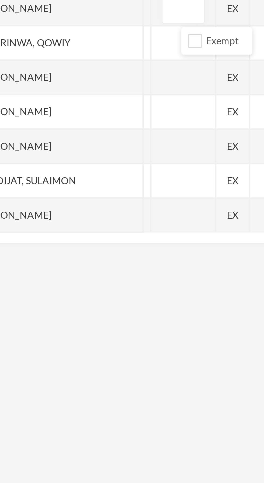
click at [63, 194] on div "[PERSON_NAME]" at bounding box center [42, 199] width 70 height 13
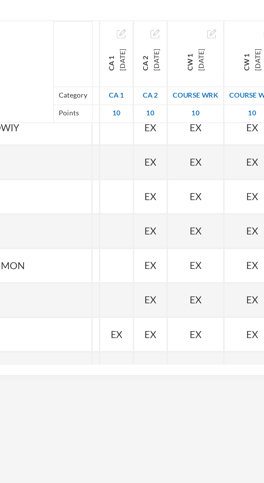
scroll to position [0, 44]
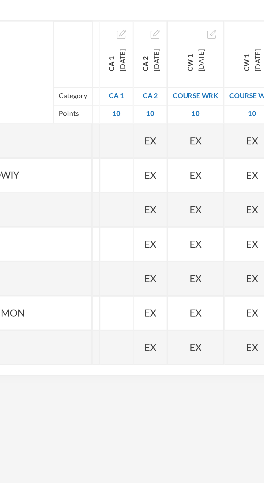
click at [93, 159] on div at bounding box center [86, 159] width 13 height 13
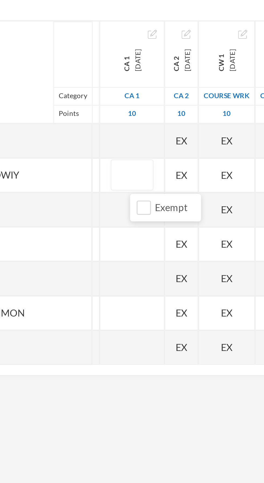
click at [97, 150] on div at bounding box center [92, 145] width 25 height 13
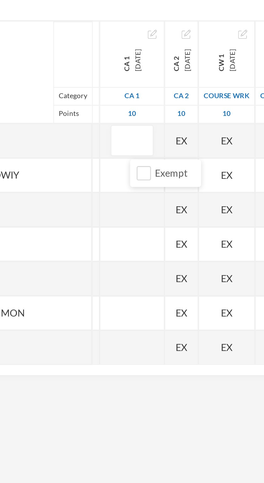
type input "6"
click at [102, 175] on div at bounding box center [92, 172] width 25 height 13
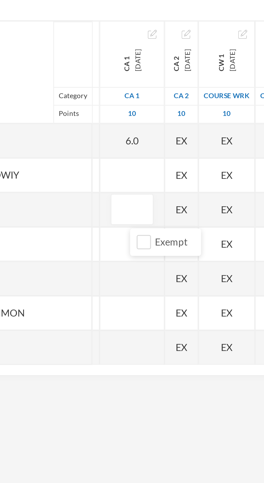
type input "6"
click at [103, 162] on div at bounding box center [92, 159] width 25 height 13
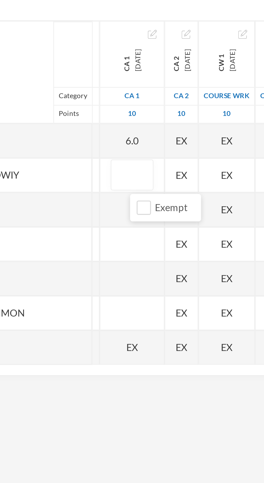
type input "7"
click at [103, 185] on div at bounding box center [92, 186] width 25 height 13
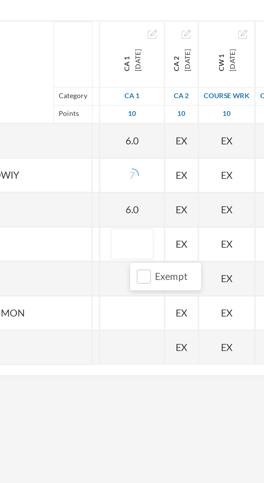
type input "Y"
type input "6"
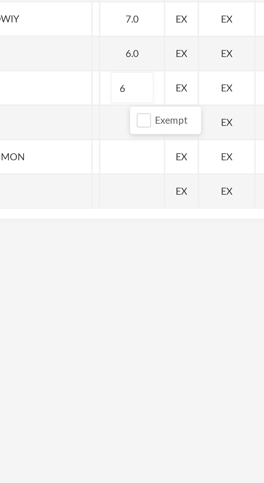
click at [102, 216] on div at bounding box center [92, 213] width 25 height 13
type input "U"
click at [98, 208] on input "U" at bounding box center [92, 214] width 11 height 12
type input "7"
click at [105, 202] on div at bounding box center [92, 199] width 25 height 13
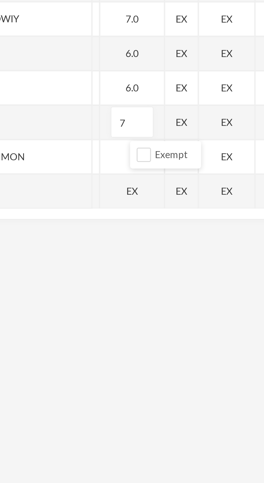
click at [104, 228] on div "EX" at bounding box center [92, 226] width 25 height 13
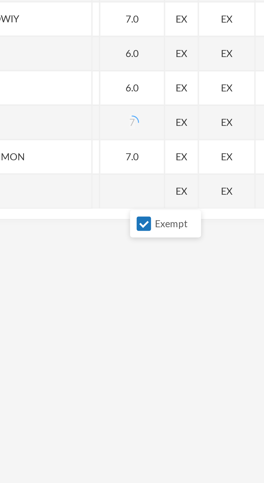
scroll to position [74, 44]
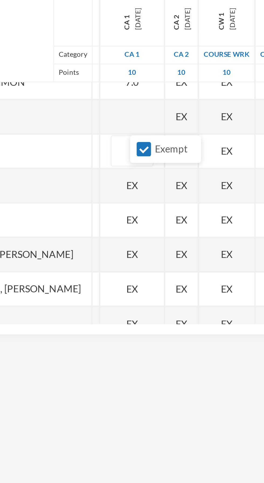
click at [103, 154] on div at bounding box center [92, 152] width 25 height 13
type input "7"
click at [66, 177] on div "[PERSON_NAME]" at bounding box center [42, 179] width 70 height 13
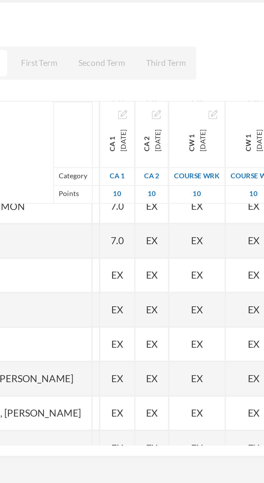
scroll to position [81, 44]
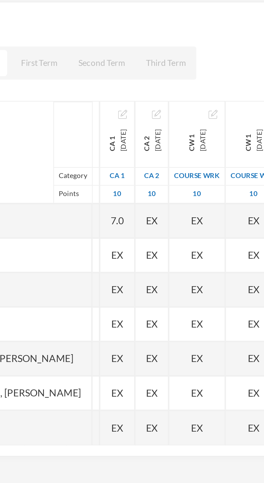
click at [94, 163] on div "EX" at bounding box center [86, 159] width 13 height 13
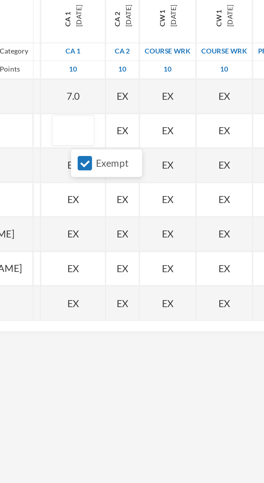
click at [99, 171] on input "Exempt" at bounding box center [97, 172] width 6 height 6
checkbox input "false"
click at [102, 188] on div "EX" at bounding box center [92, 186] width 25 height 13
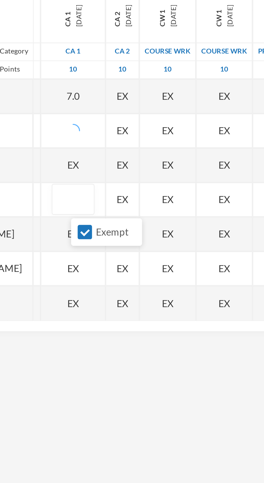
click at [100, 199] on input "Exempt" at bounding box center [97, 199] width 6 height 6
checkbox input "false"
click at [102, 213] on div "EX" at bounding box center [92, 212] width 25 height 13
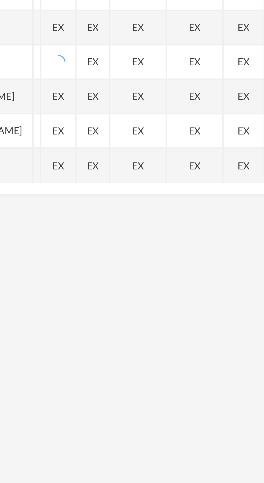
click at [94, 229] on div "EX" at bounding box center [86, 226] width 13 height 13
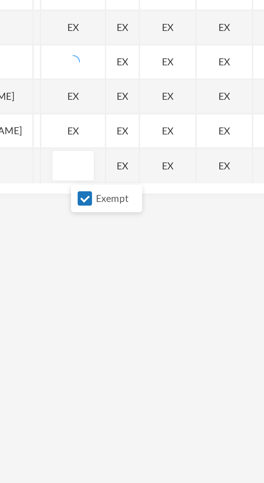
click at [99, 239] on input "Exempt" at bounding box center [97, 240] width 6 height 6
checkbox input "false"
click at [104, 200] on div "EX" at bounding box center [92, 199] width 25 height 13
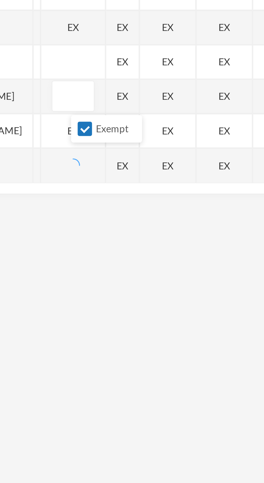
click at [100, 212] on input "Exempt" at bounding box center [97, 212] width 6 height 6
click at [103, 175] on div "EX" at bounding box center [92, 172] width 25 height 13
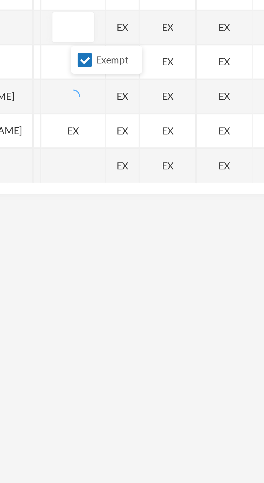
click at [99, 184] on input "Exempt" at bounding box center [97, 185] width 6 height 6
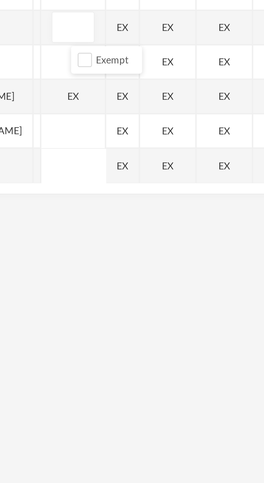
click at [103, 206] on div "EX" at bounding box center [92, 199] width 25 height 13
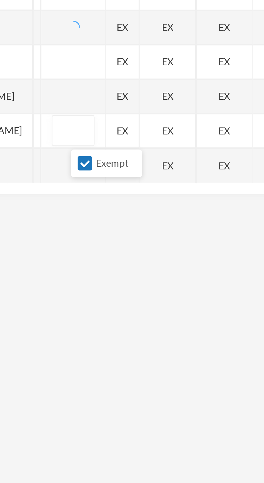
click at [99, 225] on input "Exempt" at bounding box center [97, 226] width 6 height 6
checkbox input "false"
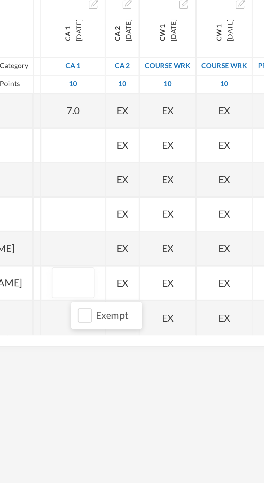
click at [102, 160] on div at bounding box center [92, 159] width 25 height 13
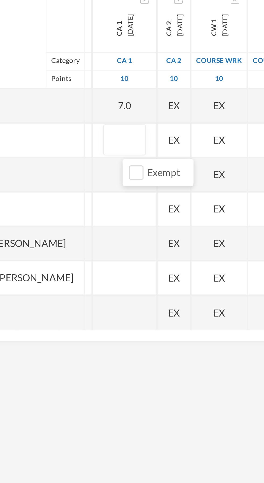
click at [65, 148] on div "[PERSON_NAME]" at bounding box center [42, 145] width 70 height 13
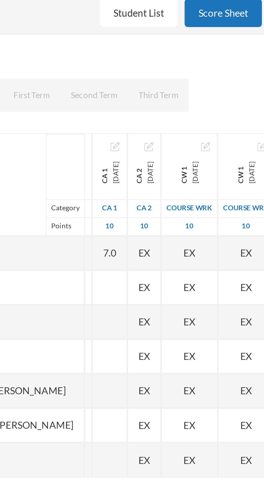
click at [94, 161] on div at bounding box center [86, 159] width 13 height 13
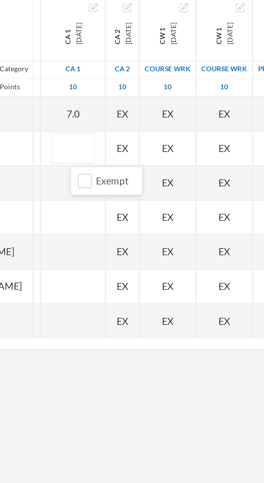
type input "7"
click at [72, 175] on div "[PERSON_NAME]" at bounding box center [42, 172] width 70 height 13
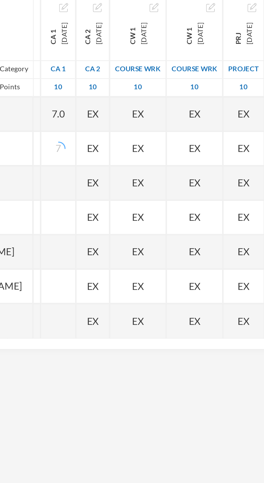
click at [94, 173] on div at bounding box center [86, 172] width 13 height 13
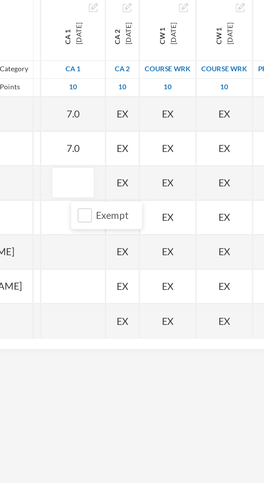
type input "7"
click at [70, 187] on div "[PERSON_NAME]" at bounding box center [42, 186] width 70 height 13
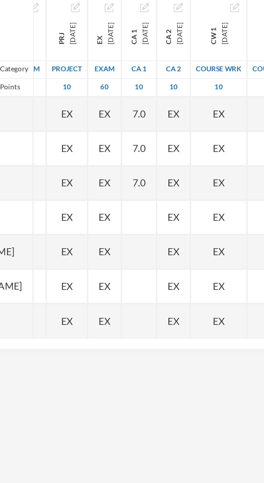
scroll to position [81, 12]
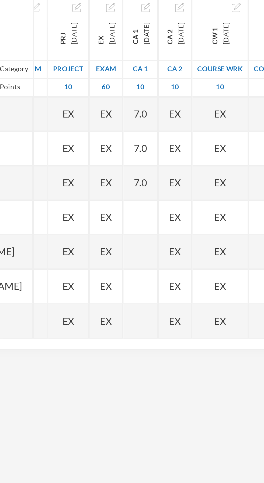
click at [126, 189] on div at bounding box center [118, 186] width 13 height 13
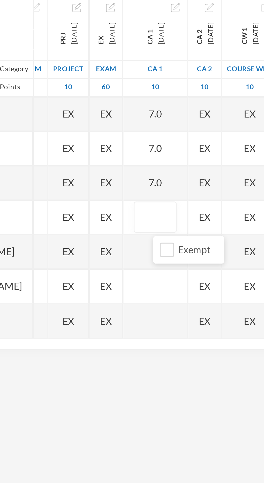
type input "3"
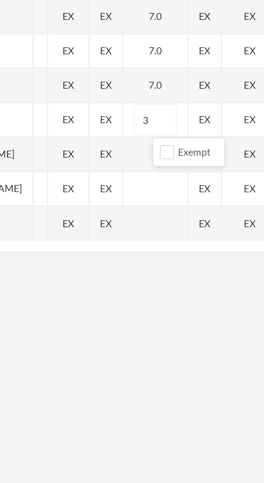
click at [75, 202] on div "Olusamokun, [PERSON_NAME]" at bounding box center [42, 199] width 70 height 13
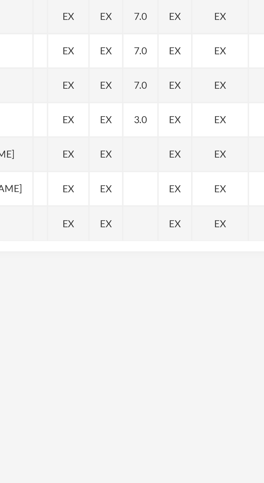
click at [126, 203] on div at bounding box center [118, 199] width 13 height 13
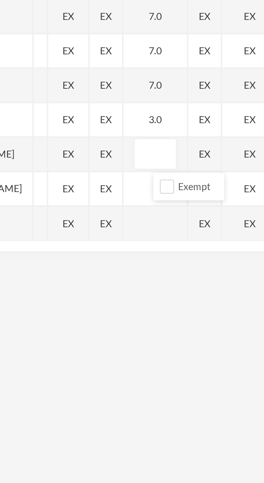
type input "7"
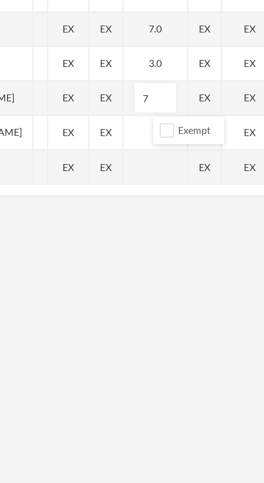
click at [134, 226] on div at bounding box center [124, 226] width 25 height 13
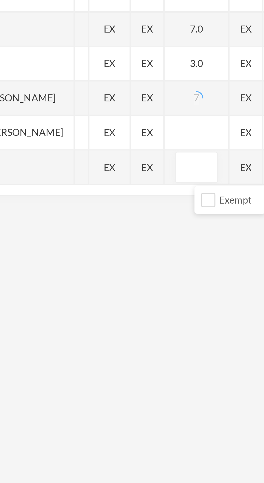
type input "6"
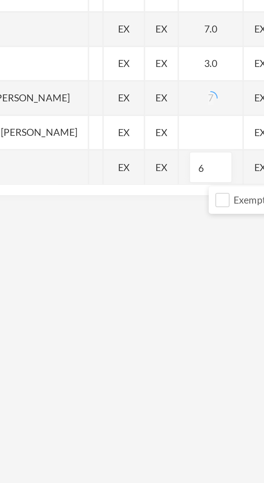
click at [130, 217] on div at bounding box center [124, 212] width 25 height 13
type input "6"
click at [61, 226] on div "[PERSON_NAME]" at bounding box center [42, 226] width 70 height 13
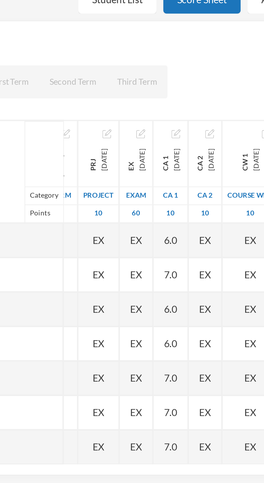
scroll to position [0, 0]
